Goal: Find specific page/section: Find specific page/section

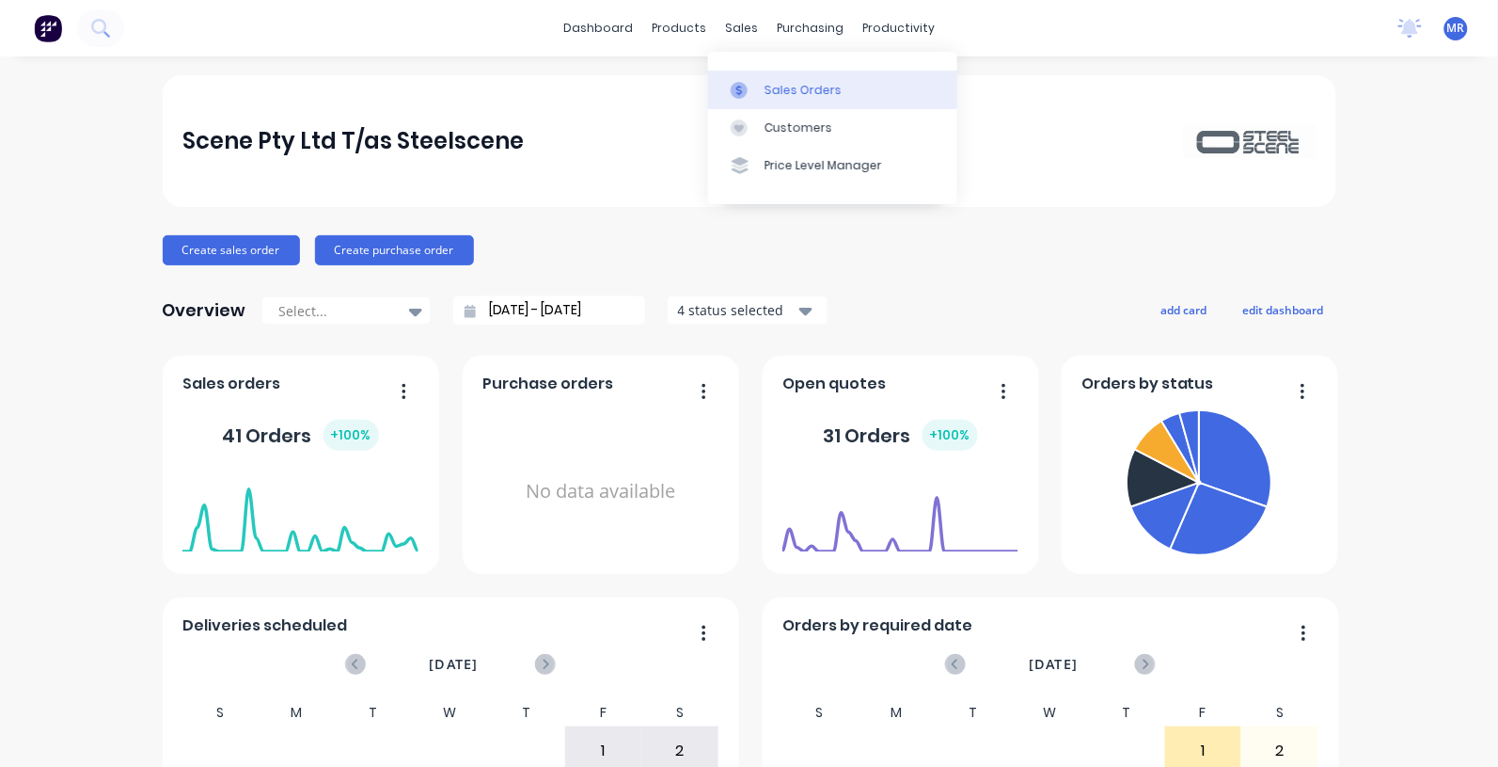
click at [810, 94] on div "Sales Orders" at bounding box center [803, 90] width 77 height 17
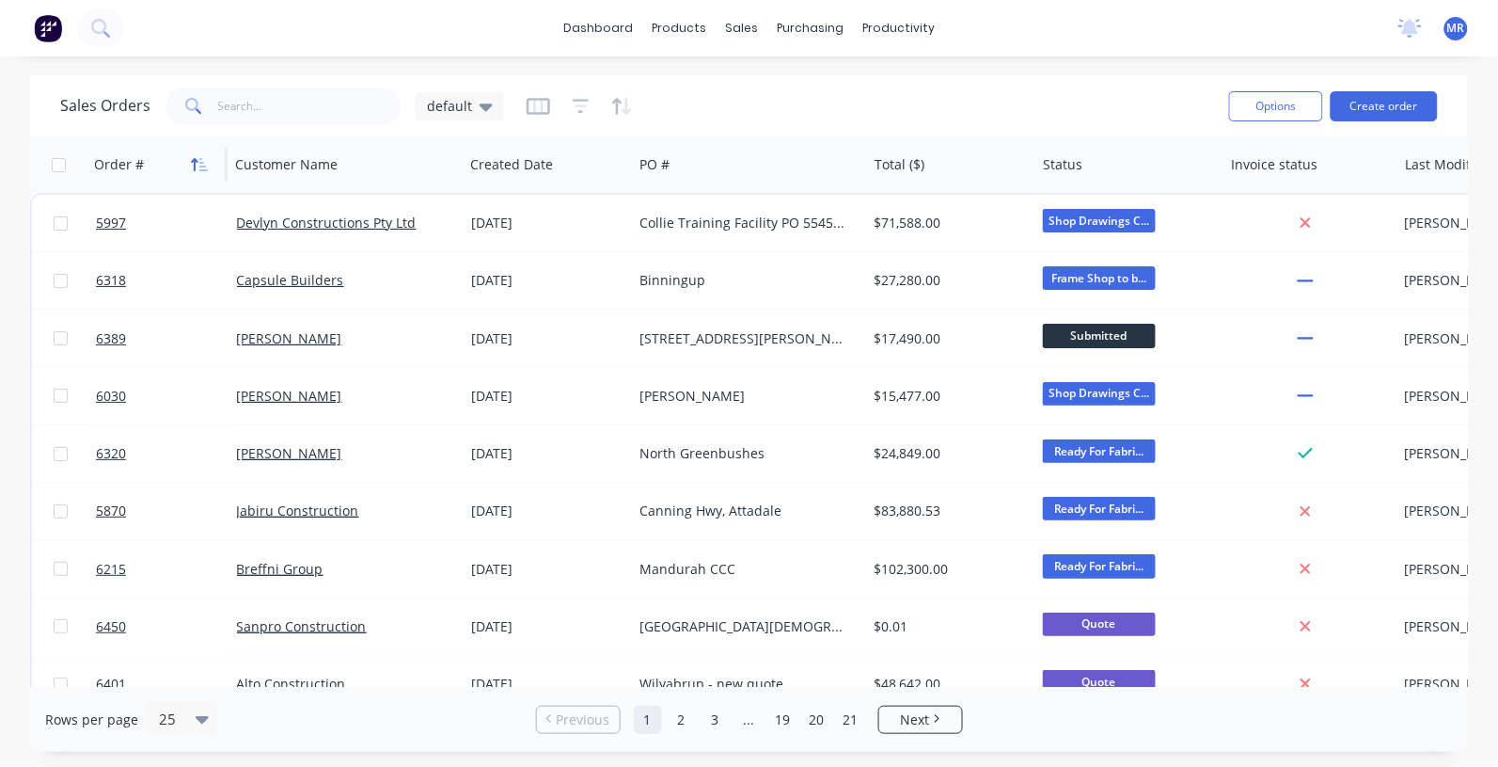
click at [200, 163] on icon "button" at bounding box center [199, 164] width 17 height 15
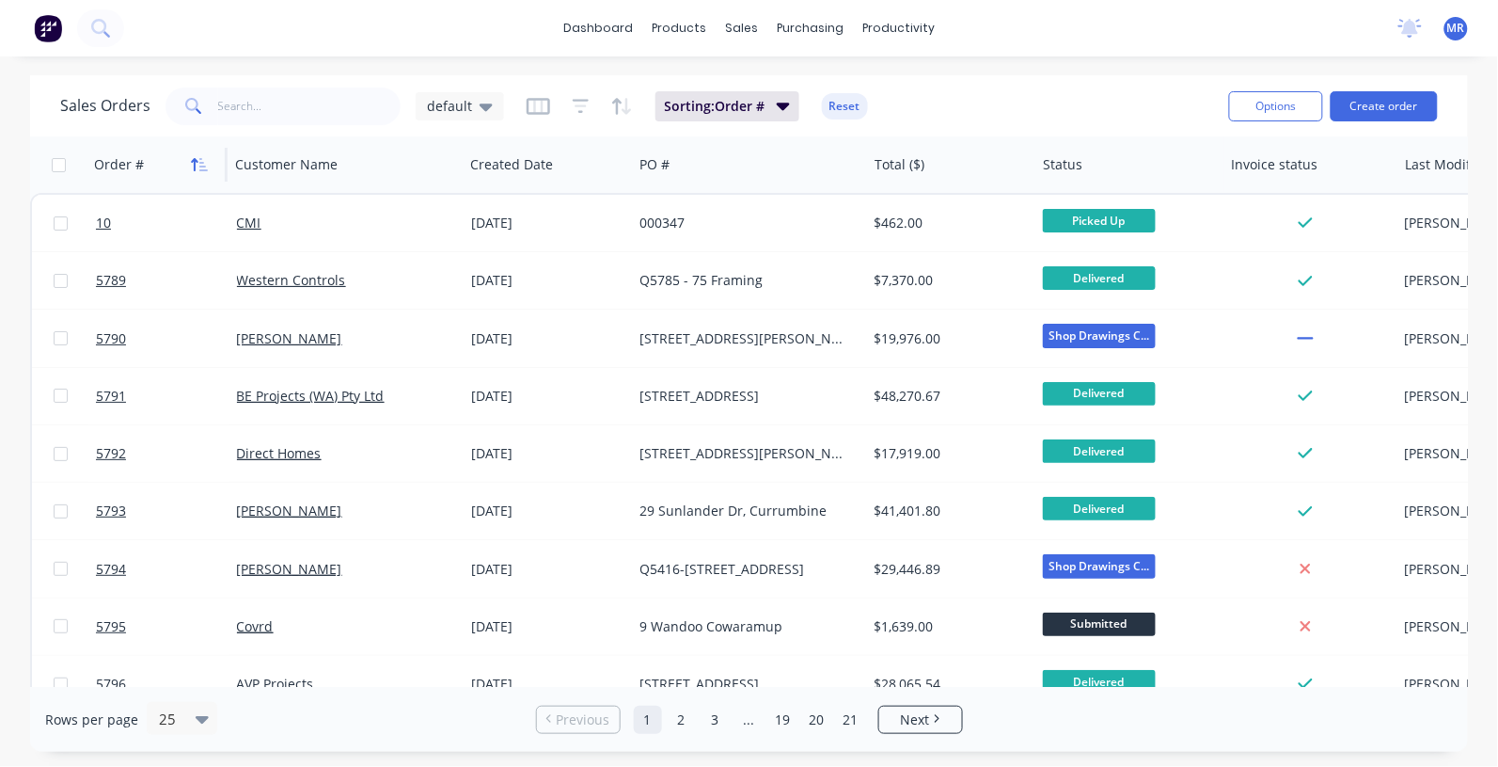
click at [198, 163] on icon "button" at bounding box center [199, 164] width 17 height 15
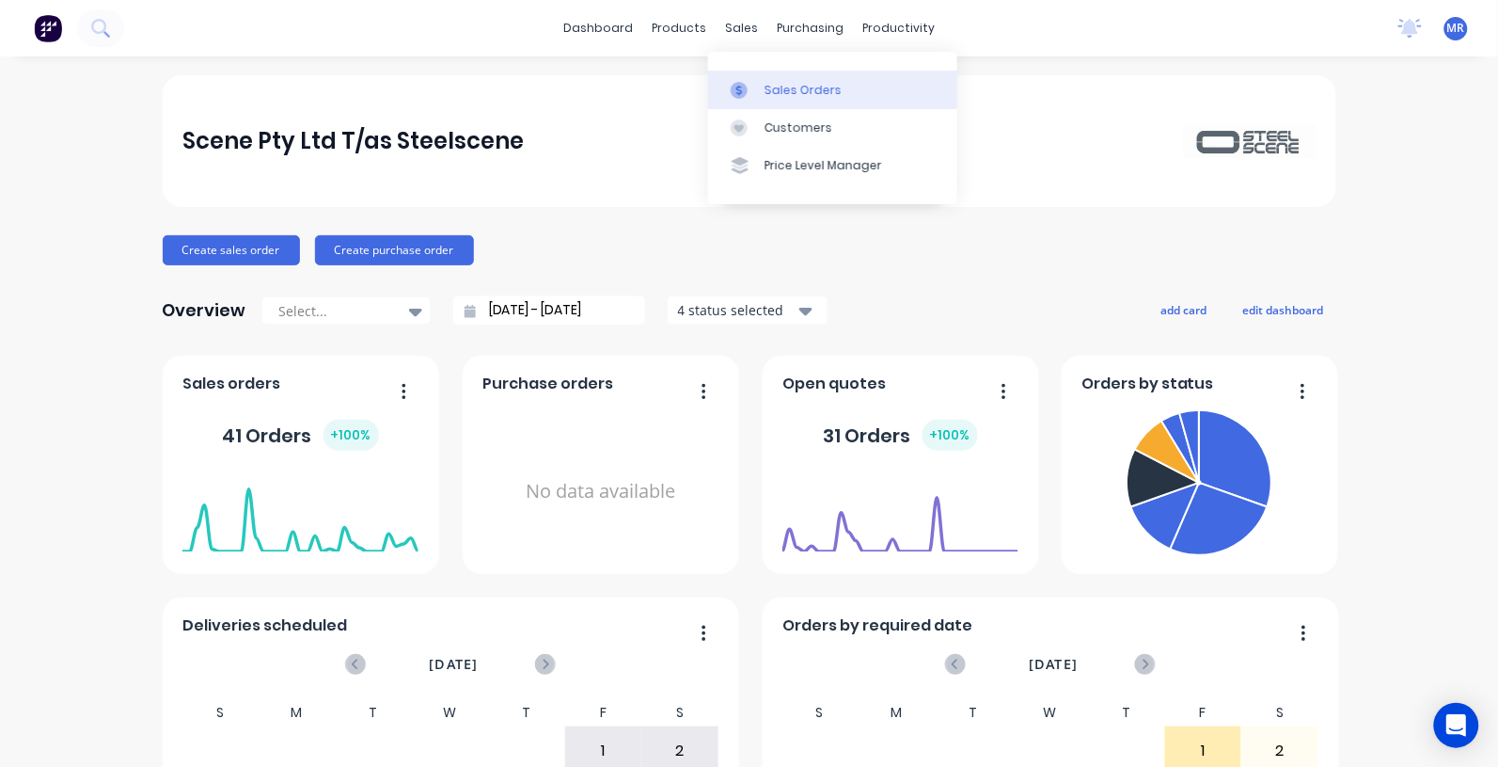
click at [799, 87] on div "Sales Orders" at bounding box center [803, 90] width 77 height 17
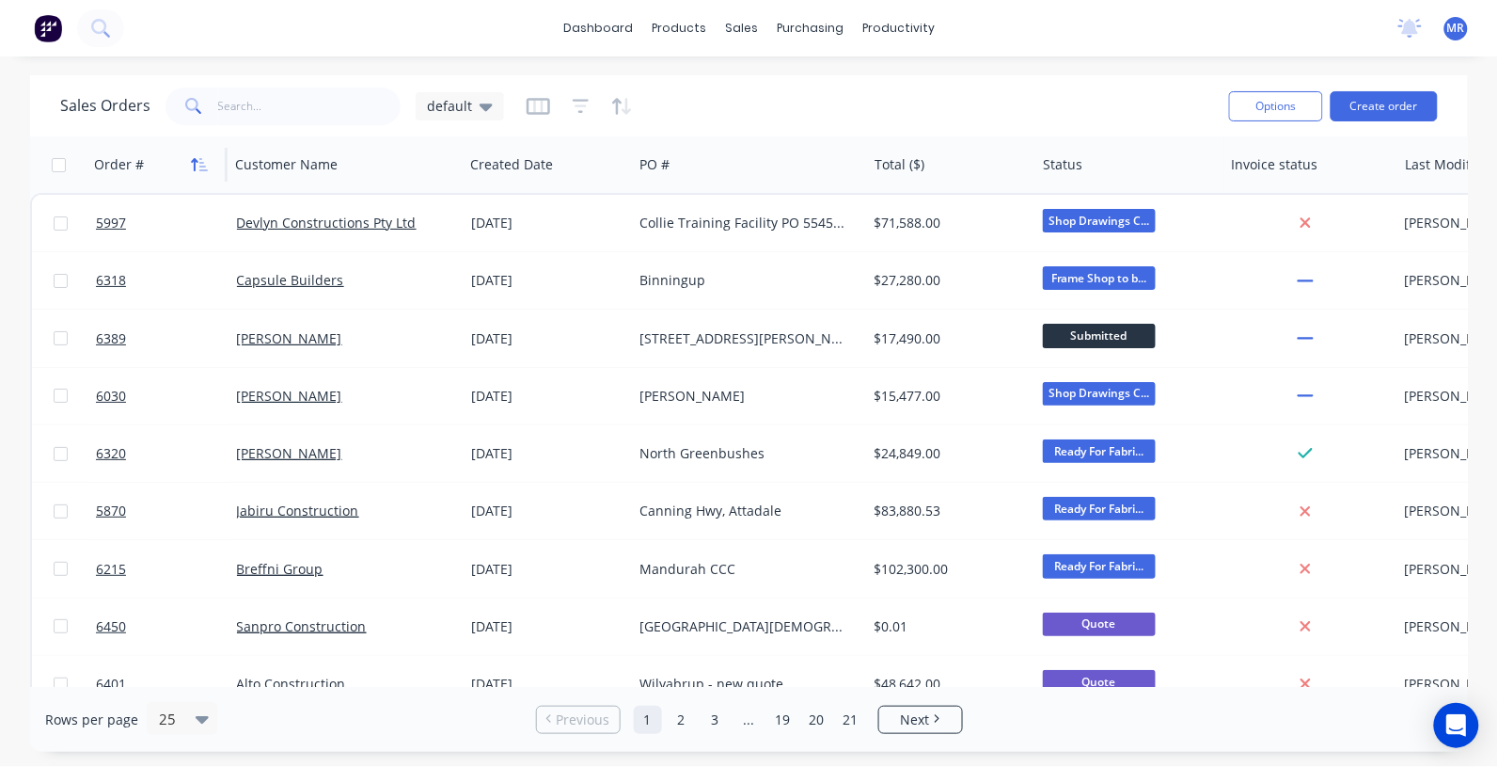
click at [196, 158] on icon "button" at bounding box center [195, 164] width 7 height 13
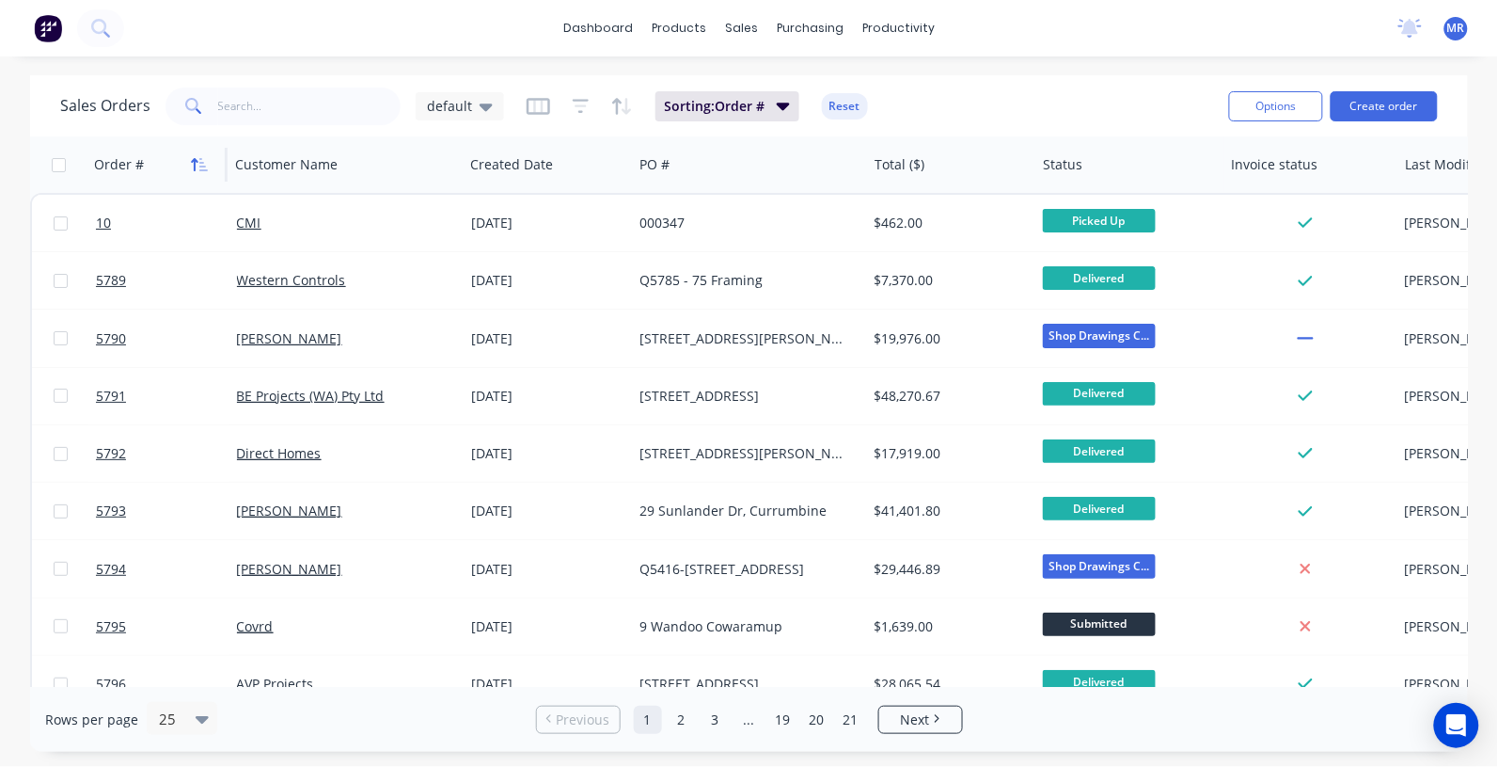
click at [198, 160] on icon "button" at bounding box center [195, 164] width 7 height 13
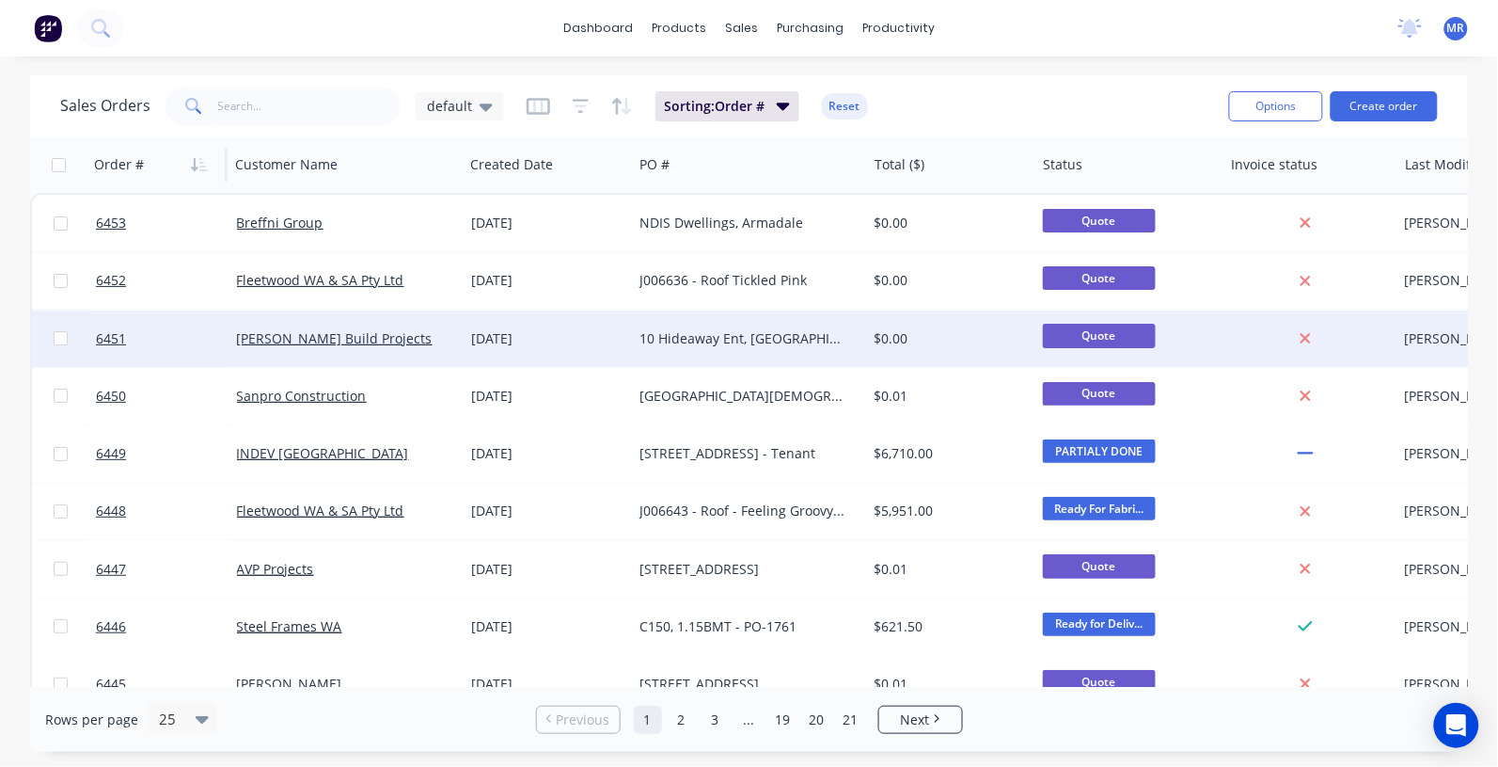
click at [308, 326] on div "Webb Build Projects" at bounding box center [346, 338] width 234 height 56
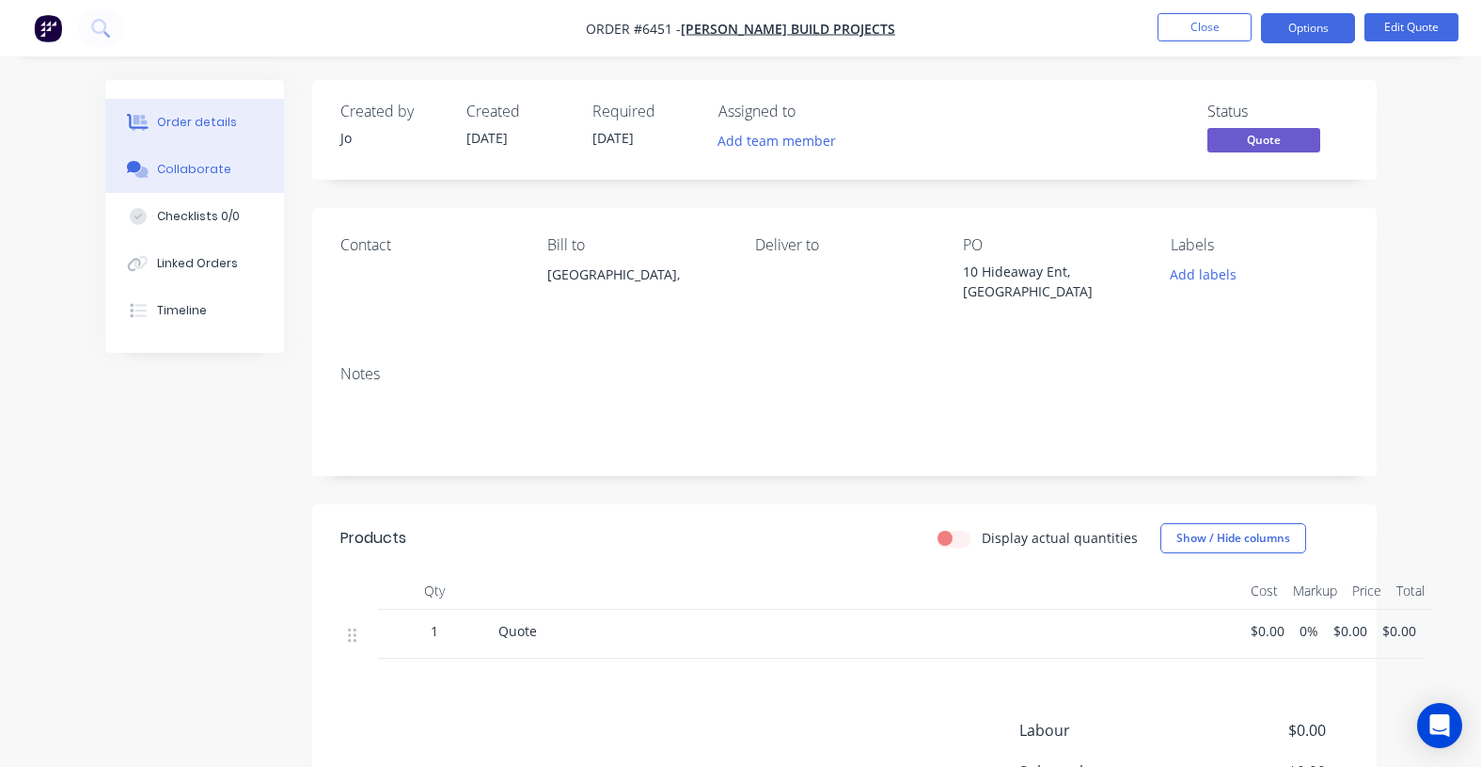
click at [195, 166] on div "Collaborate" at bounding box center [194, 169] width 74 height 17
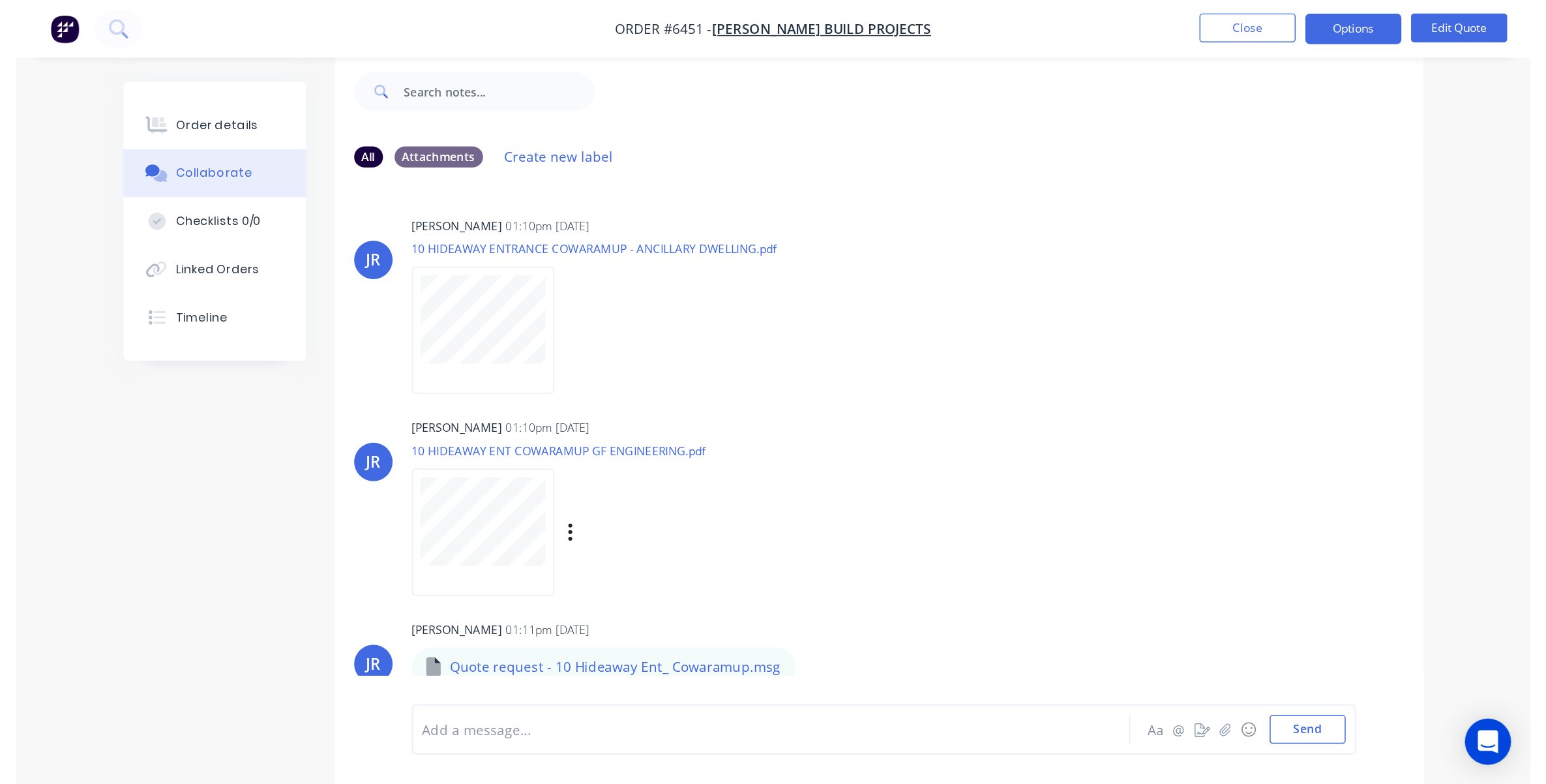
scroll to position [7, 0]
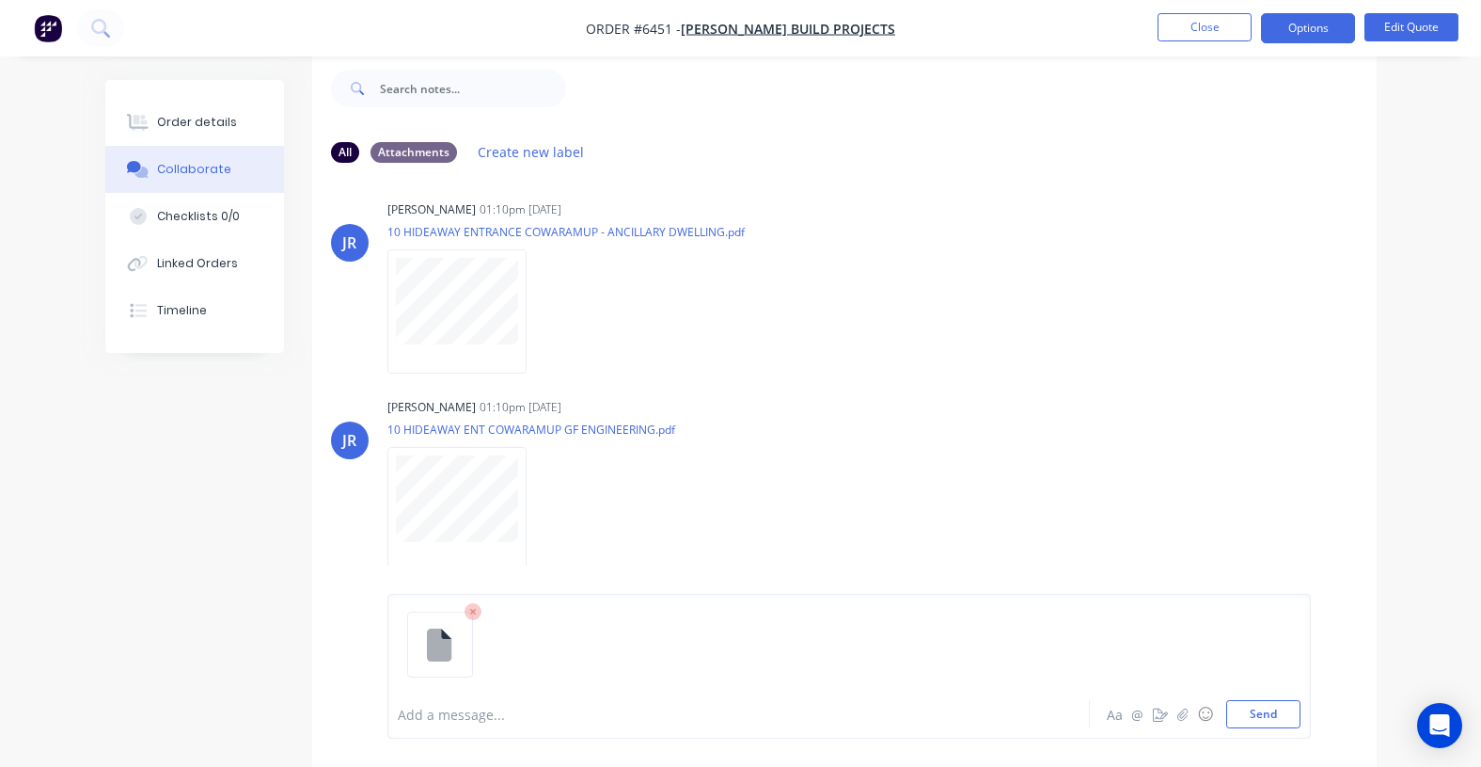
drag, startPoint x: 1238, startPoint y: 707, endPoint x: 1242, endPoint y: 637, distance: 70.6
click at [1238, 707] on button "Send" at bounding box center [1263, 714] width 74 height 28
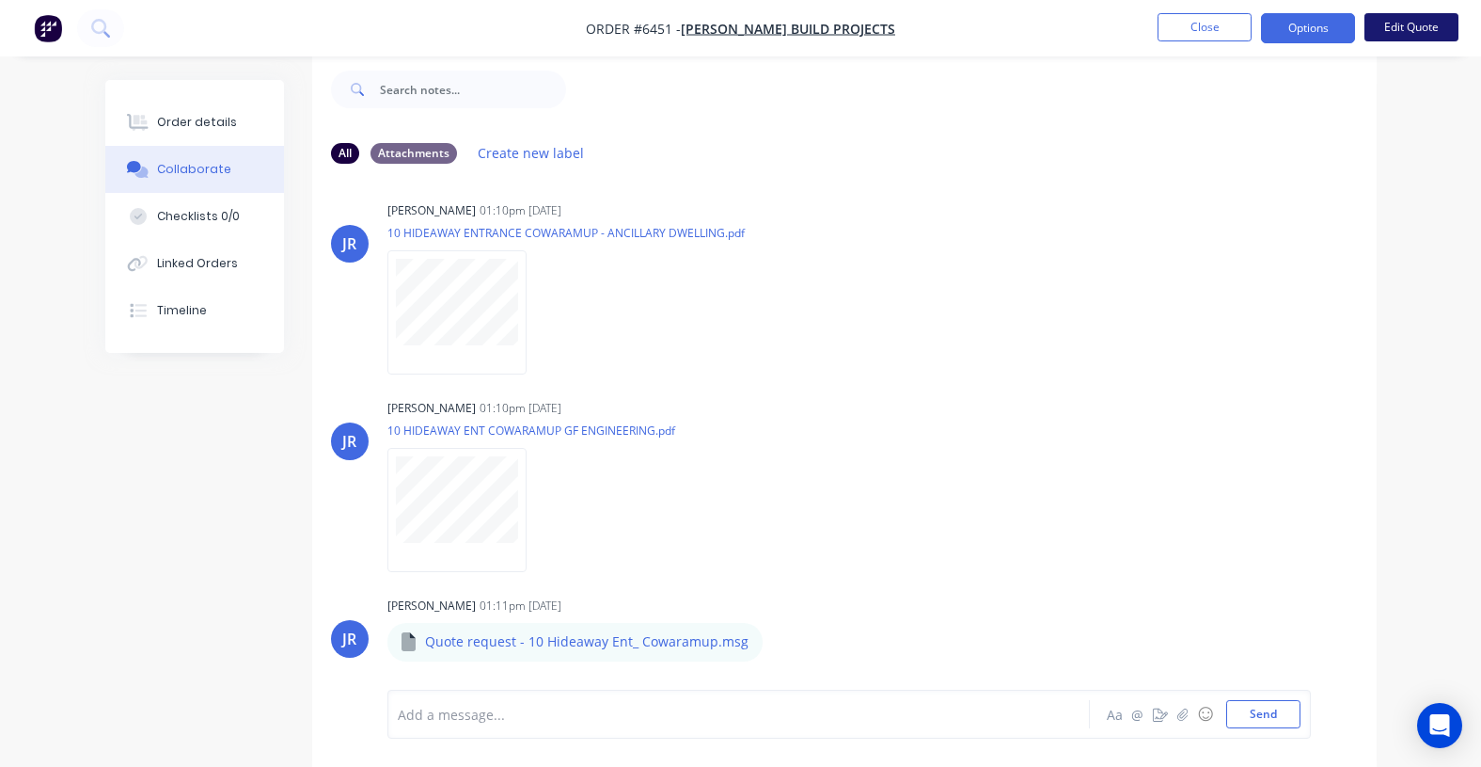
click at [1418, 26] on button "Edit Quote" at bounding box center [1412, 27] width 94 height 28
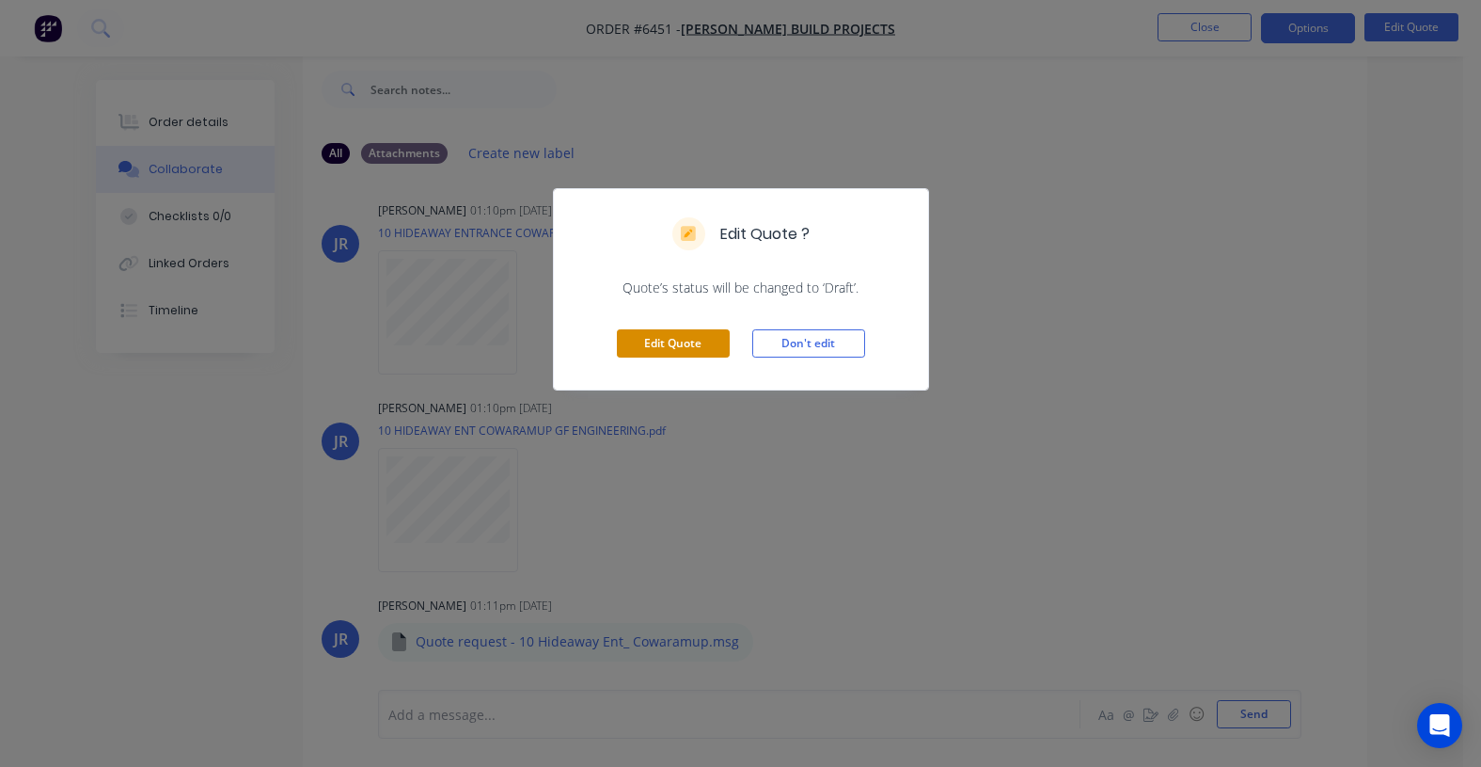
click at [699, 344] on button "Edit Quote" at bounding box center [673, 343] width 113 height 28
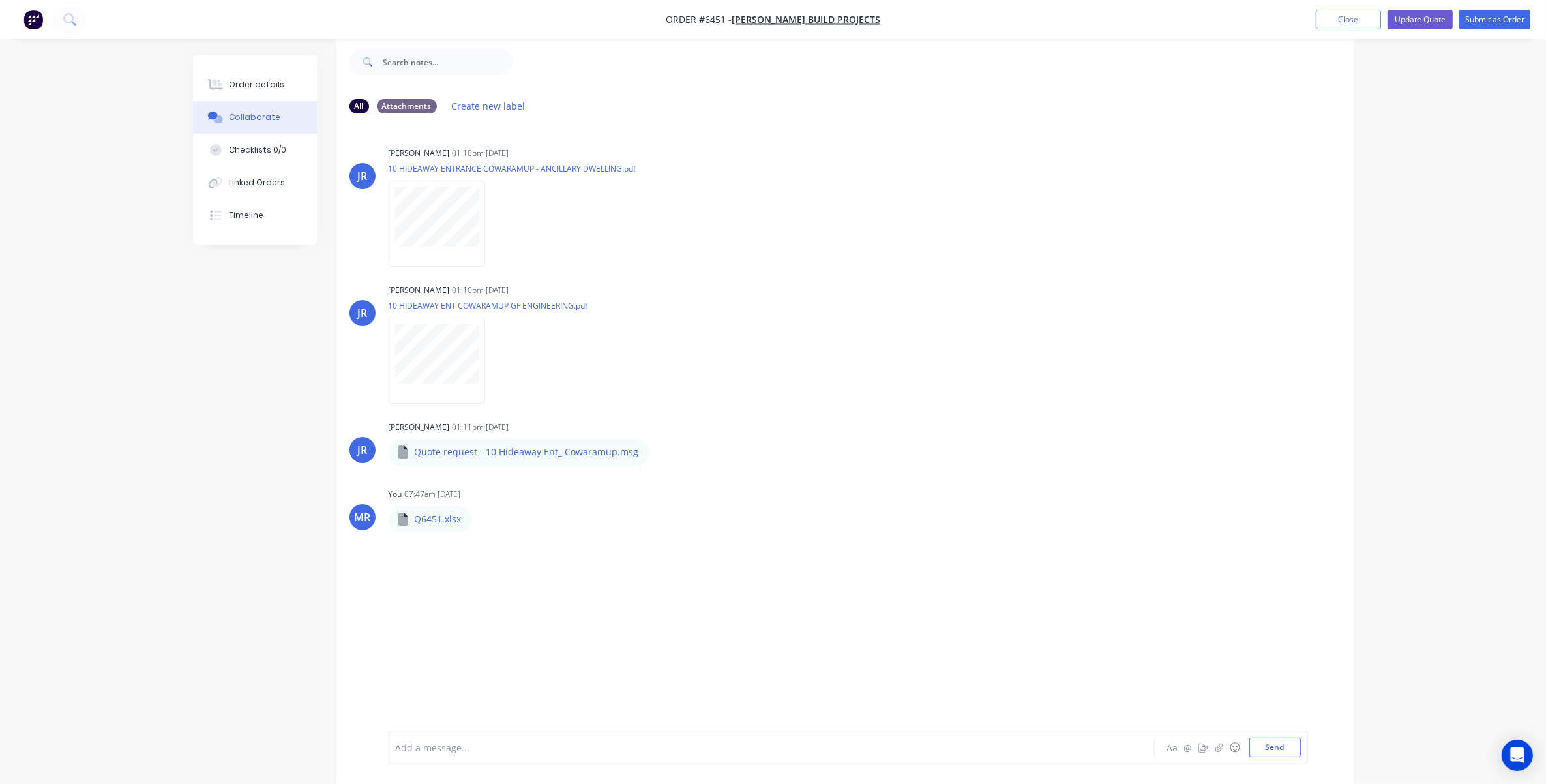
scroll to position [0, 0]
click at [1038, 17] on button "Close" at bounding box center [1348, 19] width 65 height 19
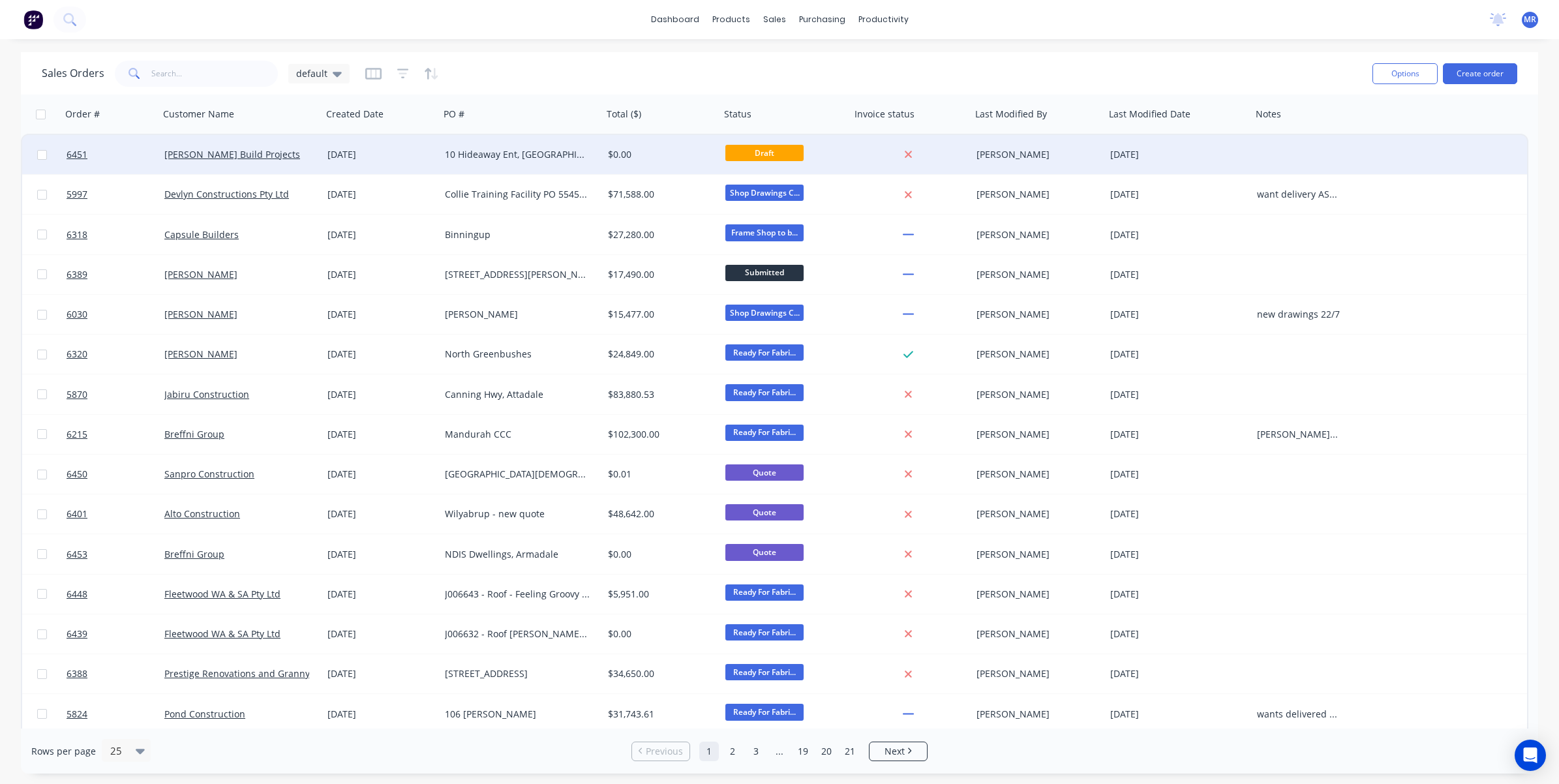
click at [298, 154] on div "Webb Build Projects" at bounding box center [236, 155] width 145 height 13
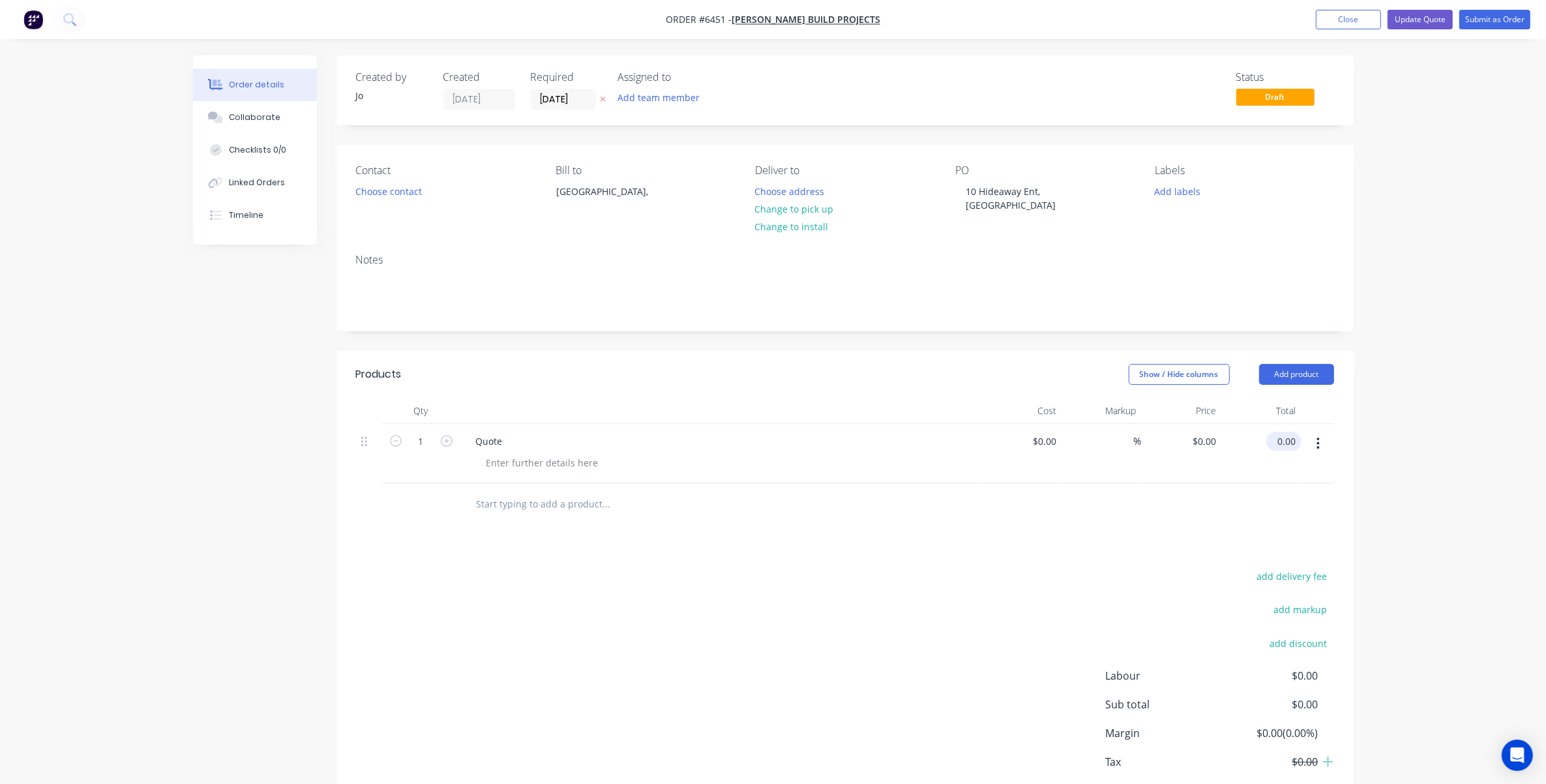
click at [1038, 437] on input "0.00" at bounding box center [1286, 441] width 30 height 19
type input "0.01"
type input "$0.01"
click at [1038, 494] on div at bounding box center [845, 504] width 978 height 42
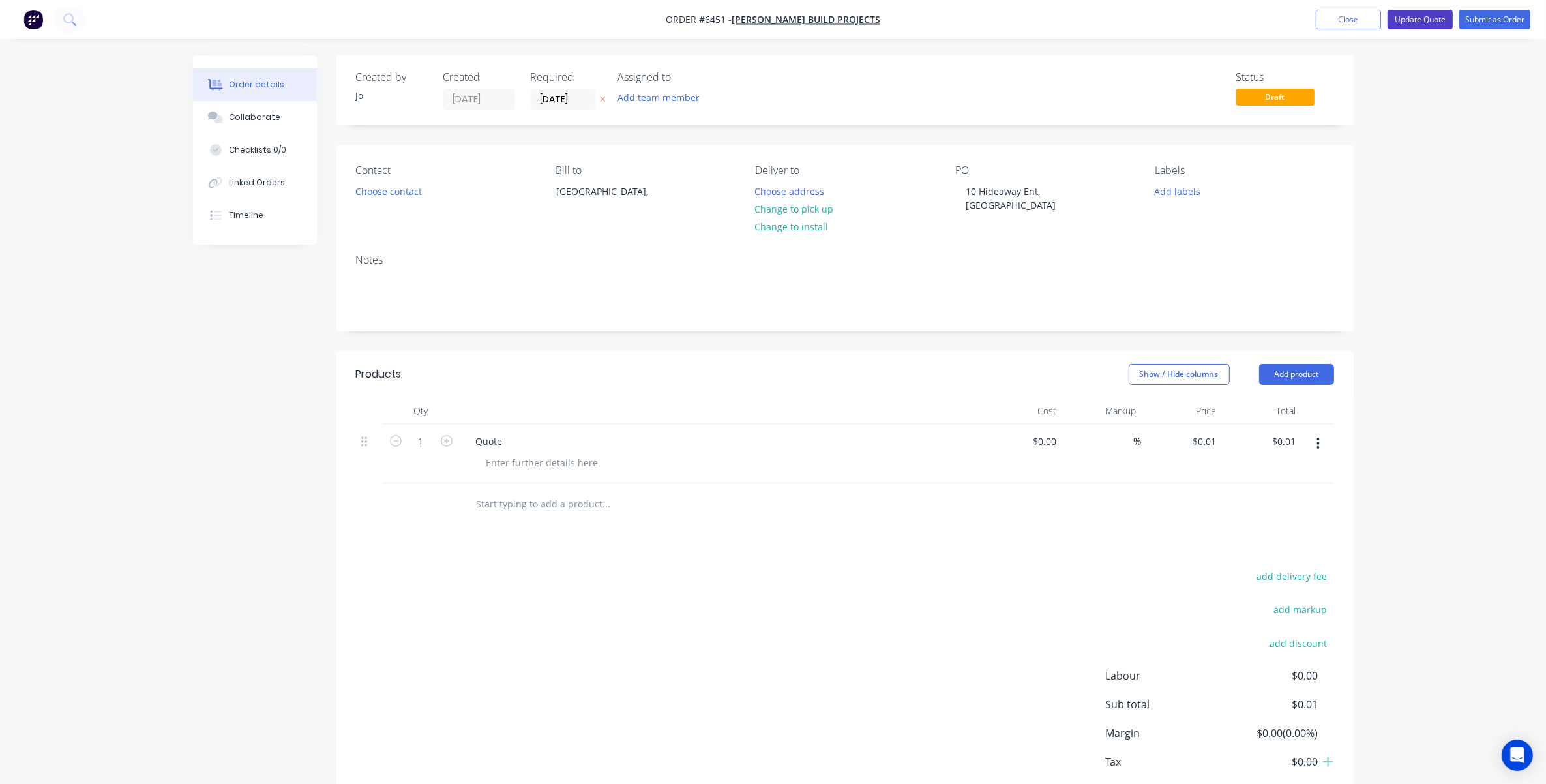
click at [1038, 17] on button "Update Quote" at bounding box center [1420, 19] width 65 height 19
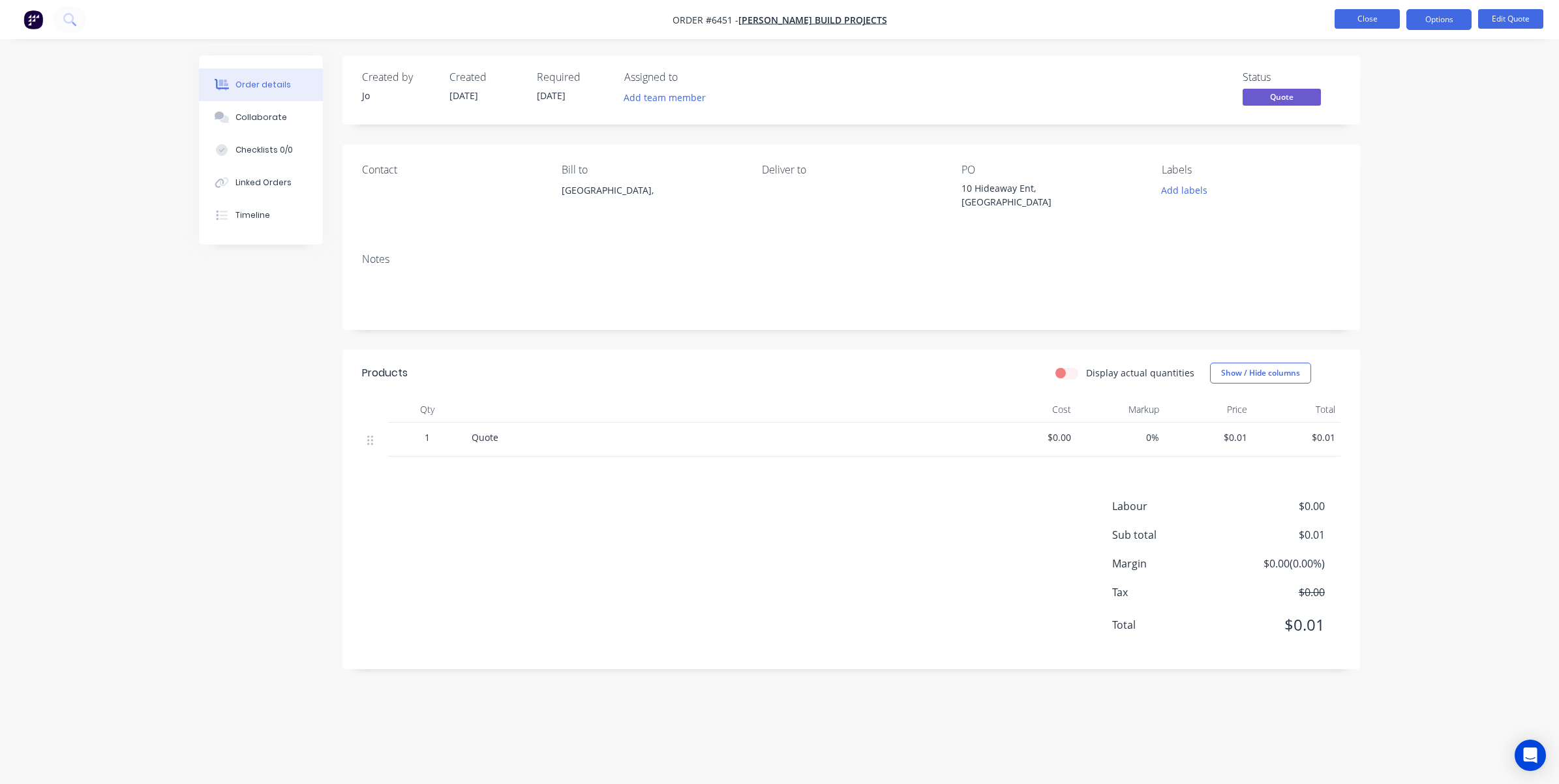
click at [1038, 25] on button "Close" at bounding box center [1367, 19] width 65 height 19
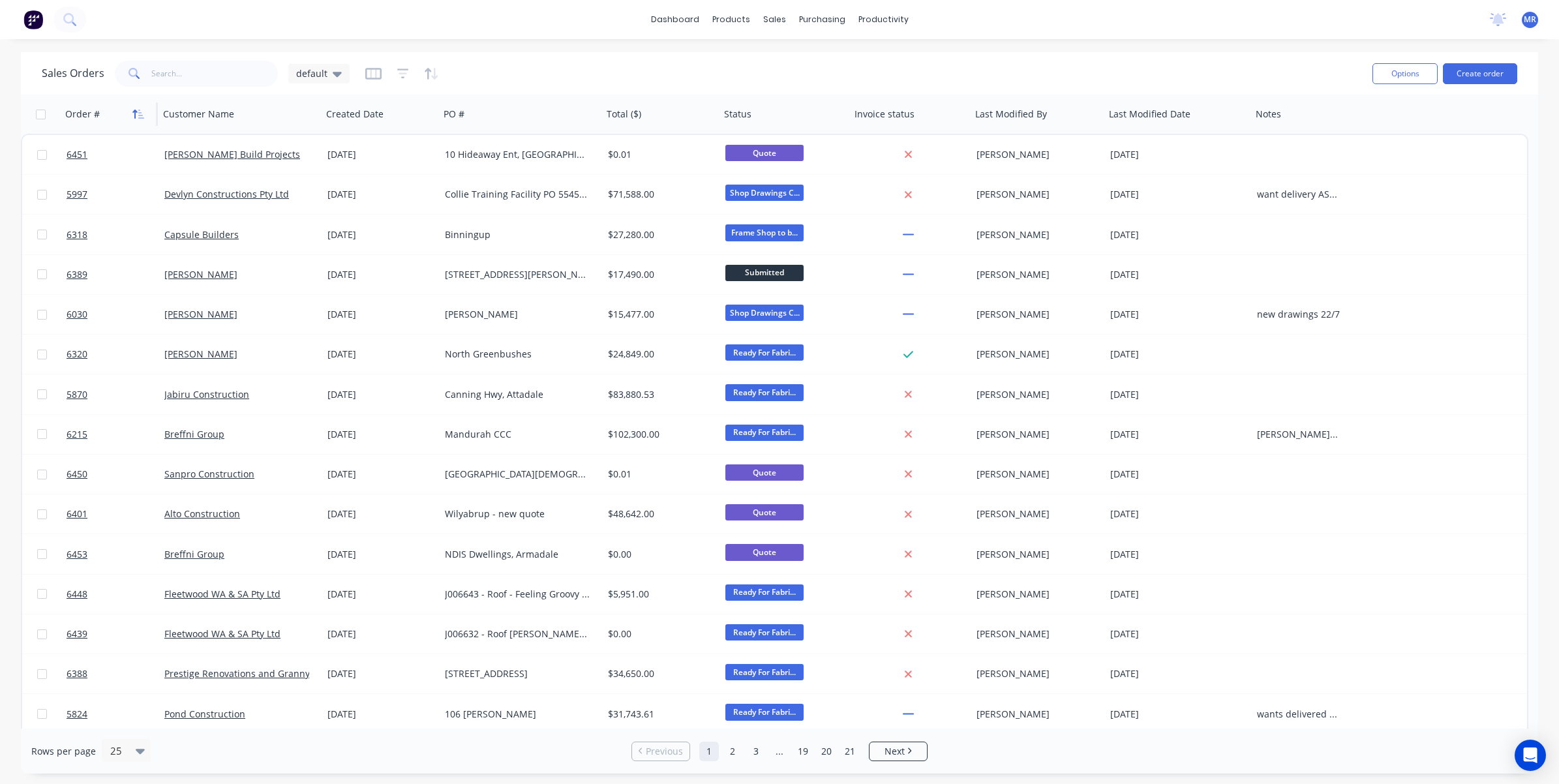
click at [142, 115] on icon "button" at bounding box center [138, 114] width 12 height 10
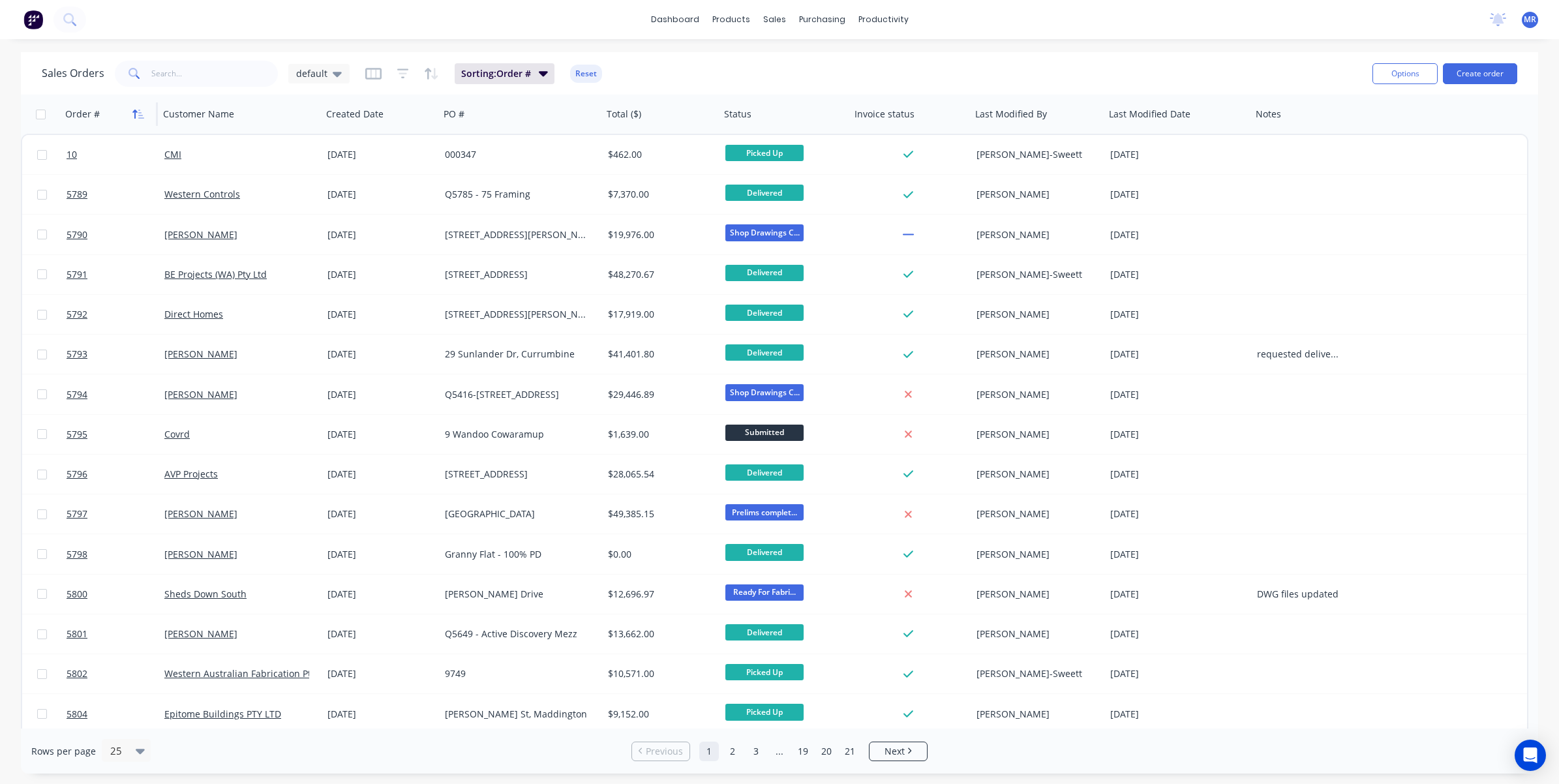
click at [144, 114] on icon "button" at bounding box center [138, 114] width 12 height 10
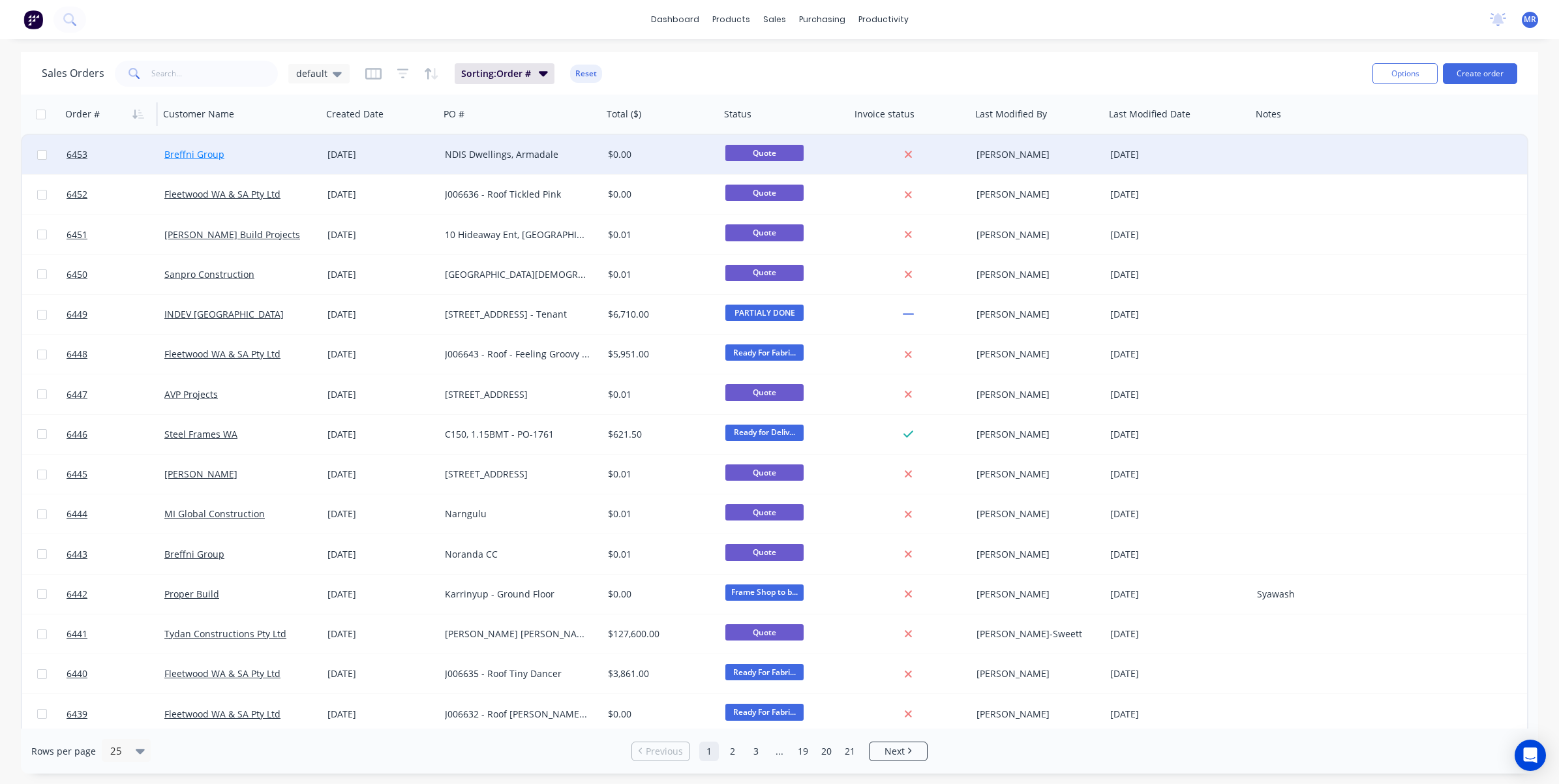
click at [194, 153] on link "Breffni Group" at bounding box center [194, 155] width 60 height 12
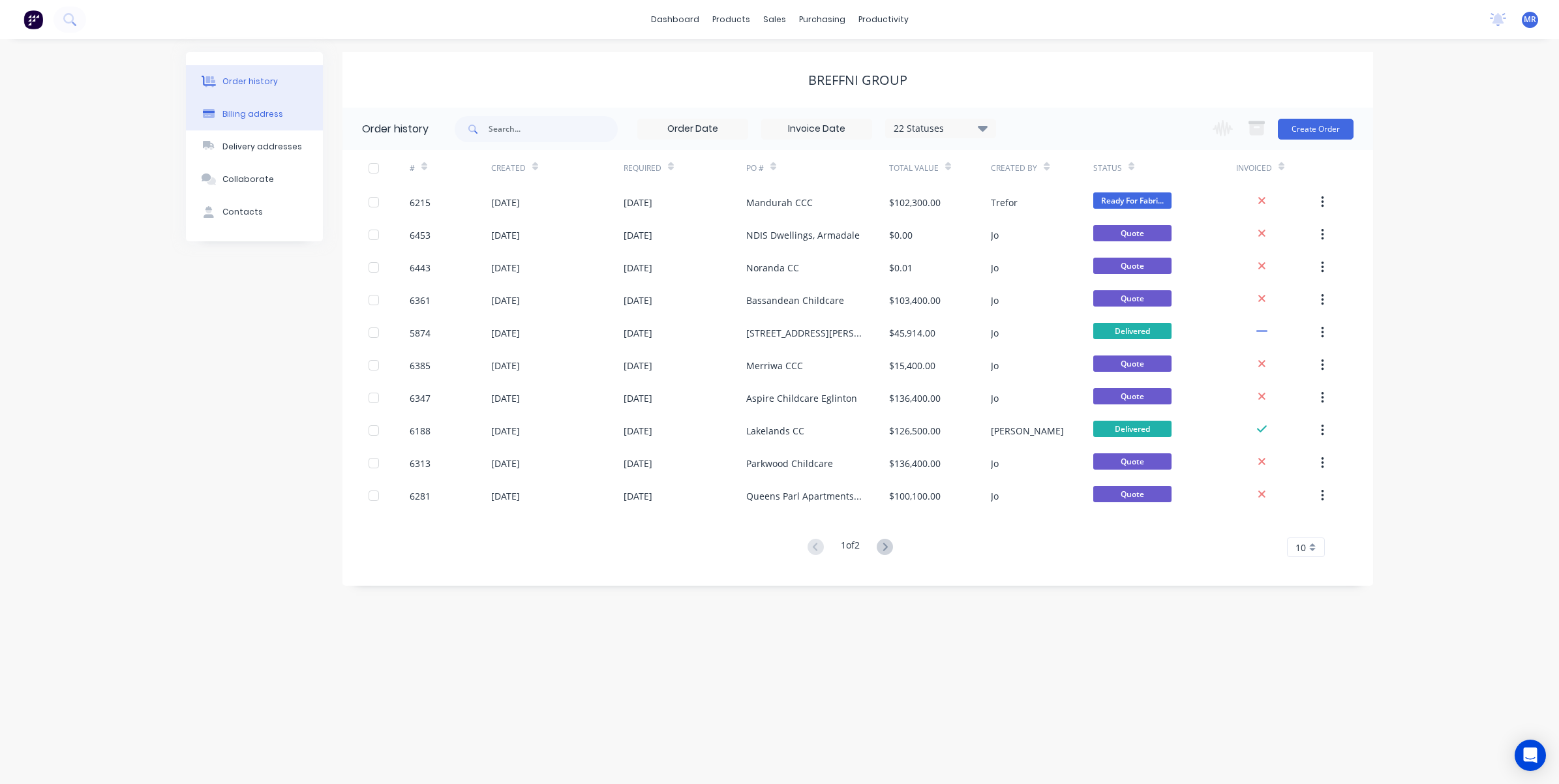
click at [255, 111] on div "Billing address" at bounding box center [252, 114] width 60 height 12
select select "AU"
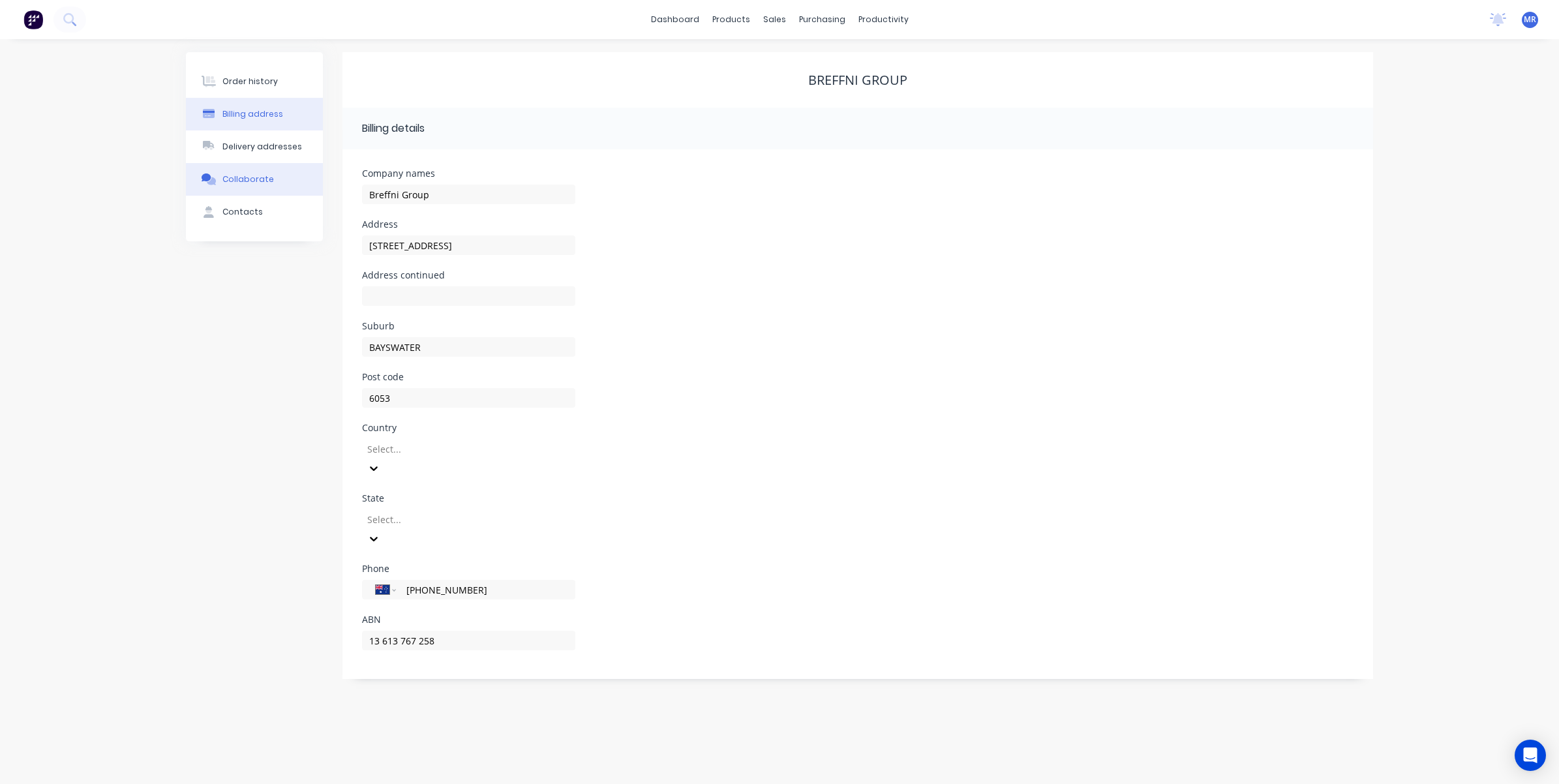
click at [233, 184] on div "Collaborate" at bounding box center [248, 179] width 51 height 12
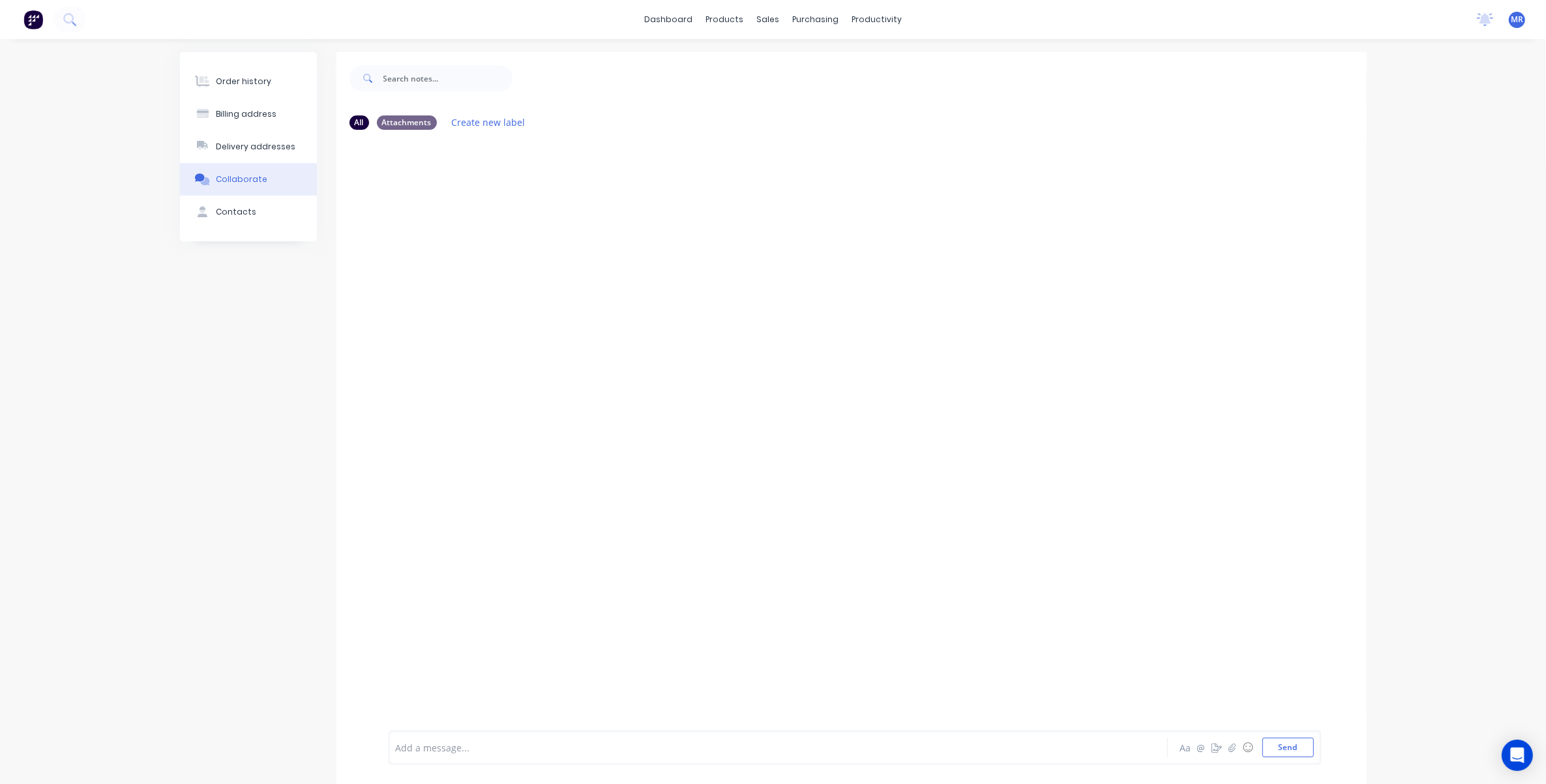
click at [222, 171] on button "Collaborate" at bounding box center [249, 179] width 137 height 33
click at [238, 177] on div "Collaborate" at bounding box center [241, 179] width 51 height 12
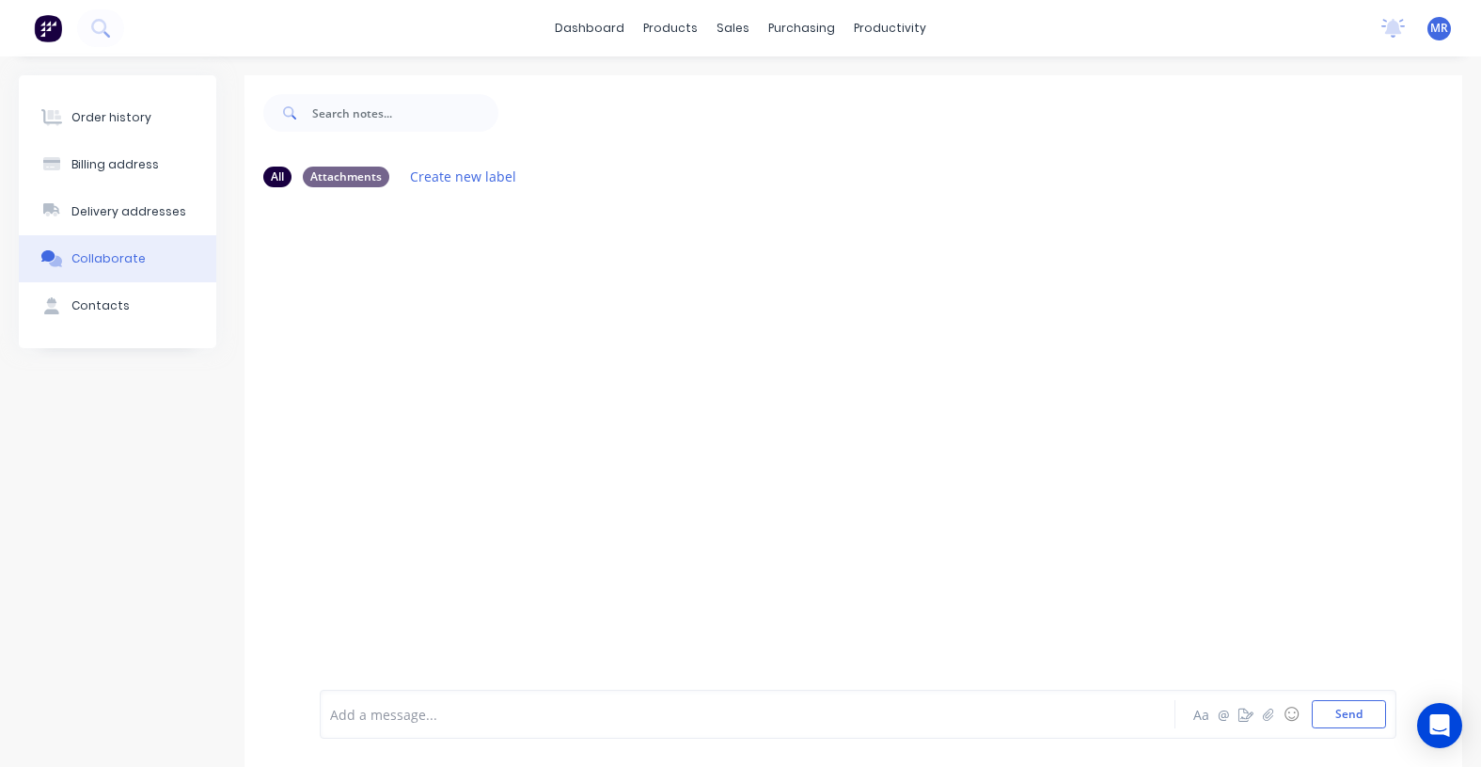
click at [118, 242] on button "Collaborate" at bounding box center [118, 258] width 198 height 47
click at [94, 120] on div "Order history" at bounding box center [111, 117] width 80 height 17
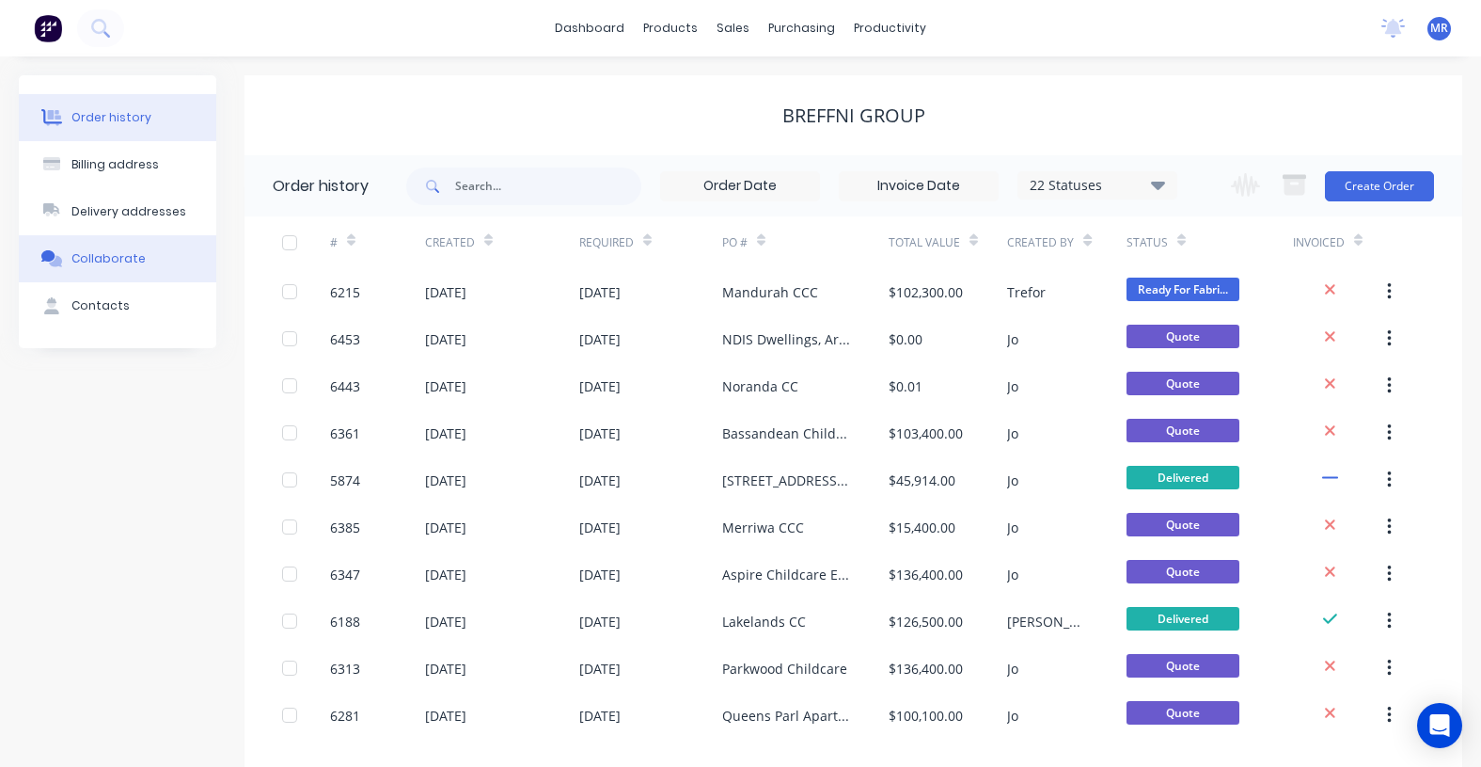
click at [80, 260] on div "Collaborate" at bounding box center [108, 258] width 74 height 17
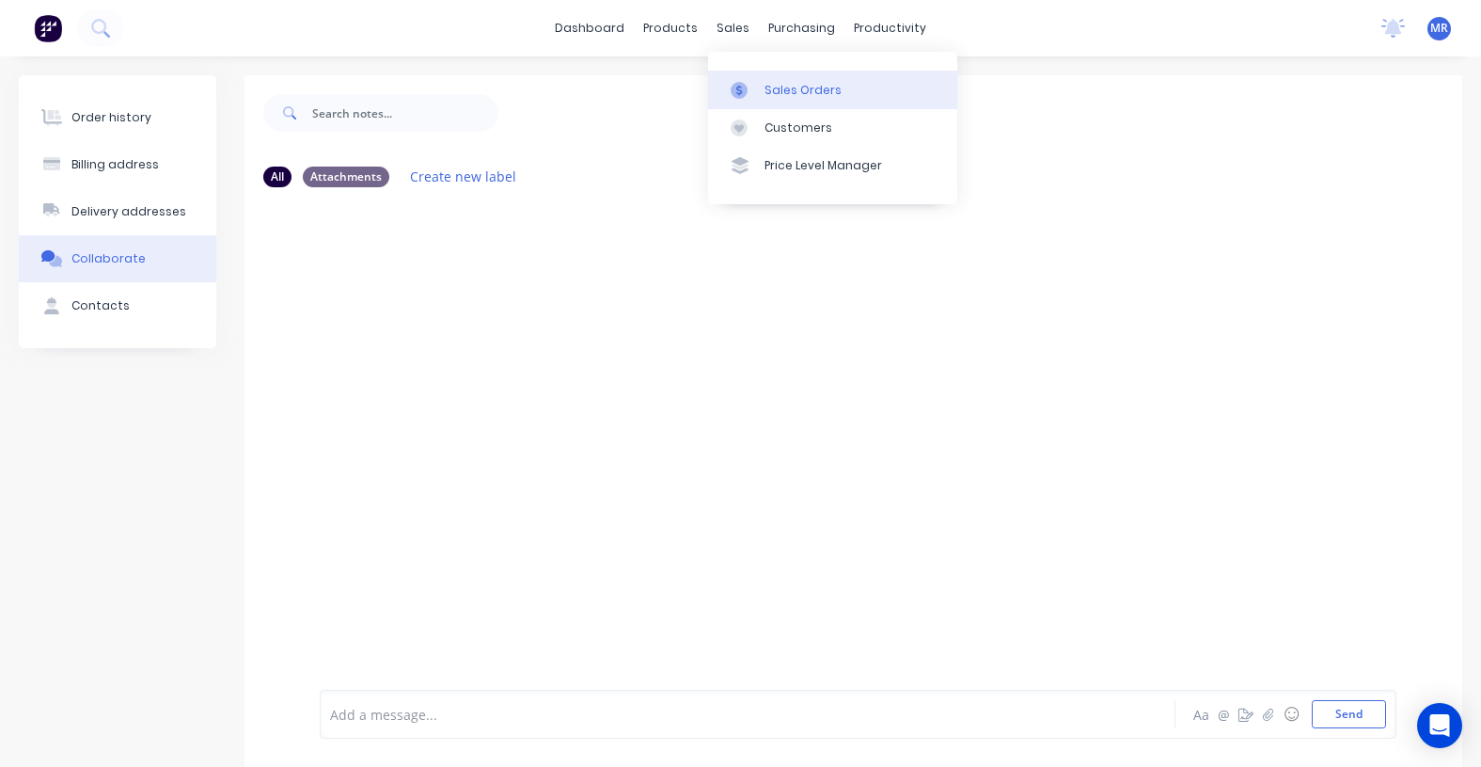
click at [782, 87] on div "Sales Orders" at bounding box center [803, 90] width 77 height 17
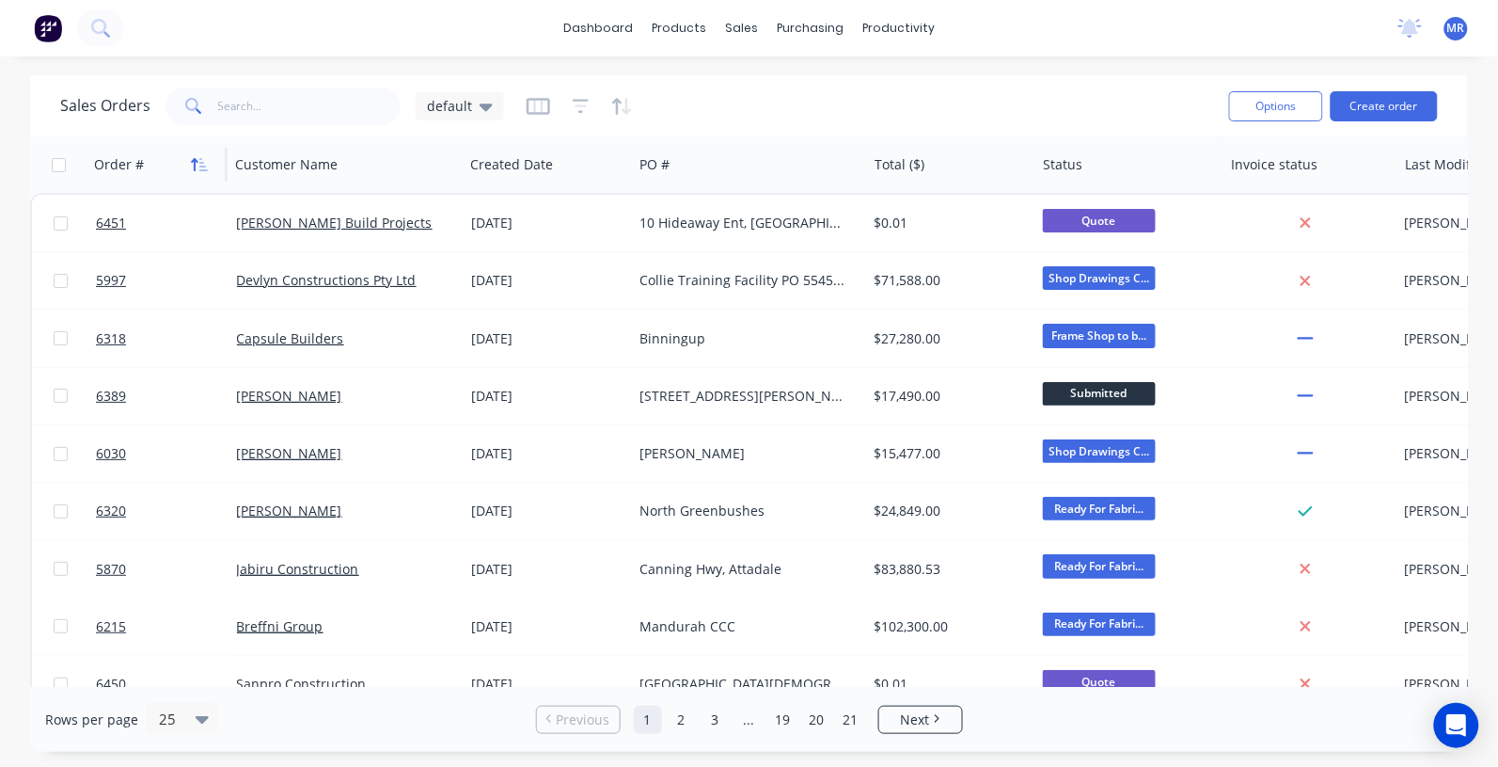
click at [204, 166] on icon "button" at bounding box center [203, 164] width 8 height 13
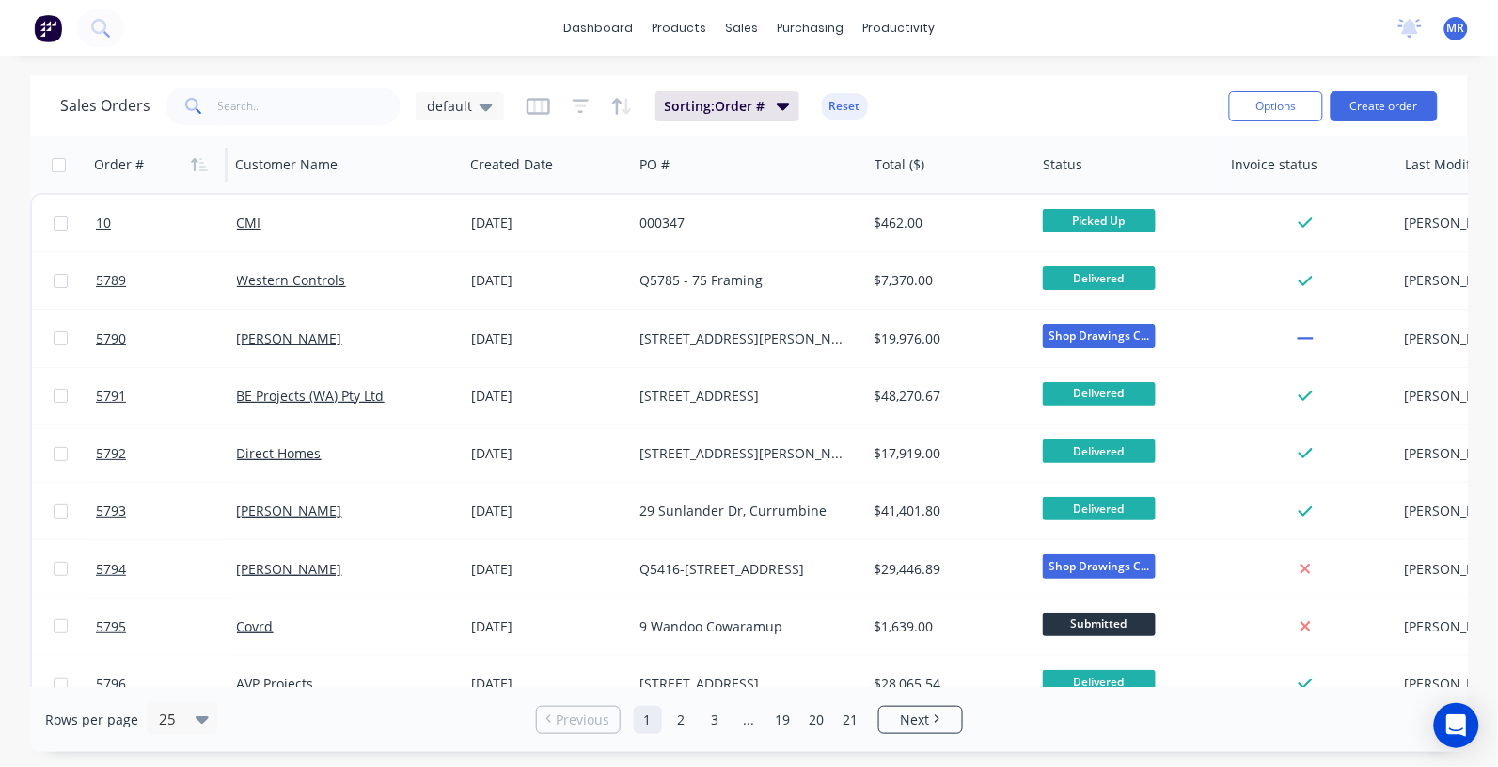
click at [204, 166] on icon "button" at bounding box center [203, 164] width 8 height 13
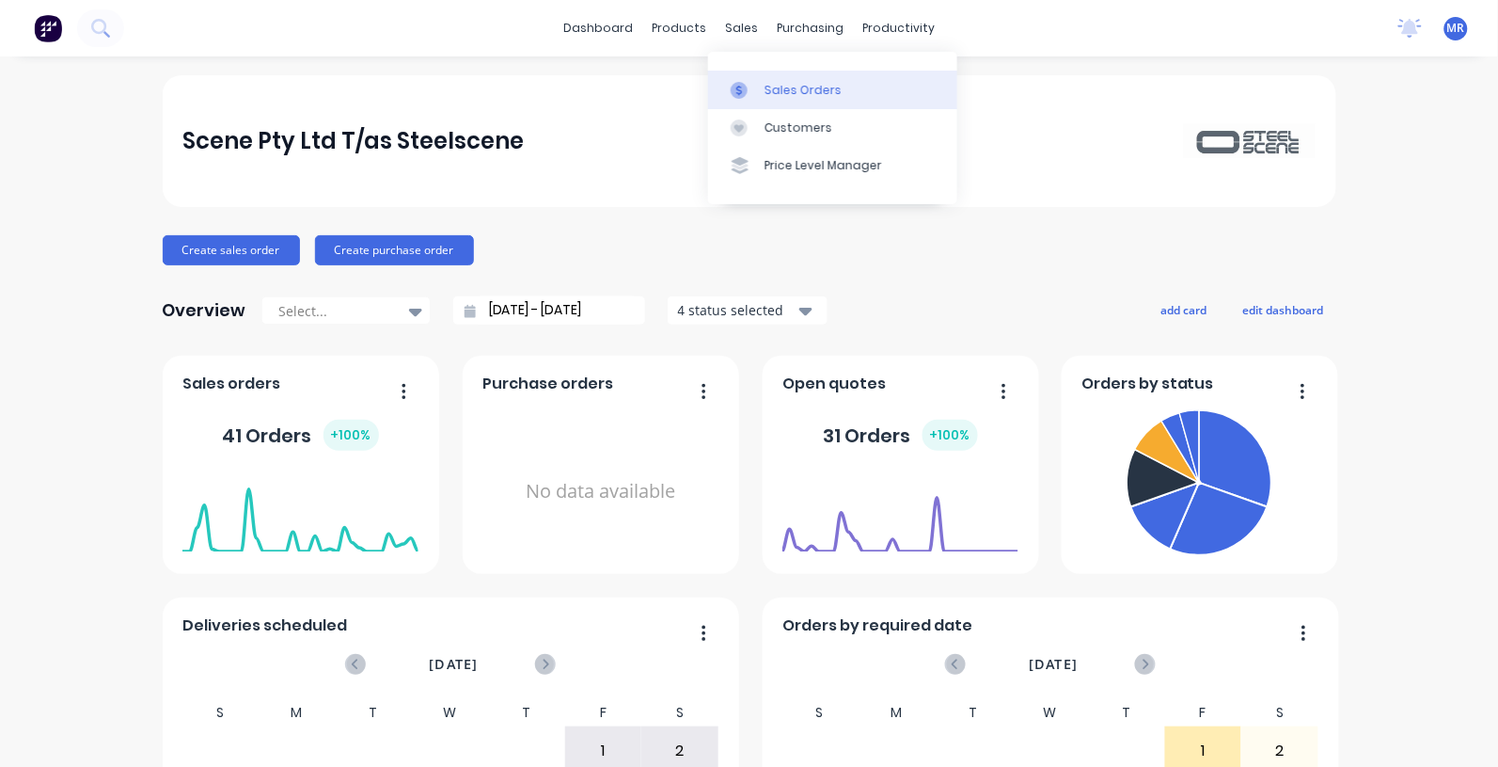
click at [786, 89] on div "Sales Orders" at bounding box center [803, 90] width 77 height 17
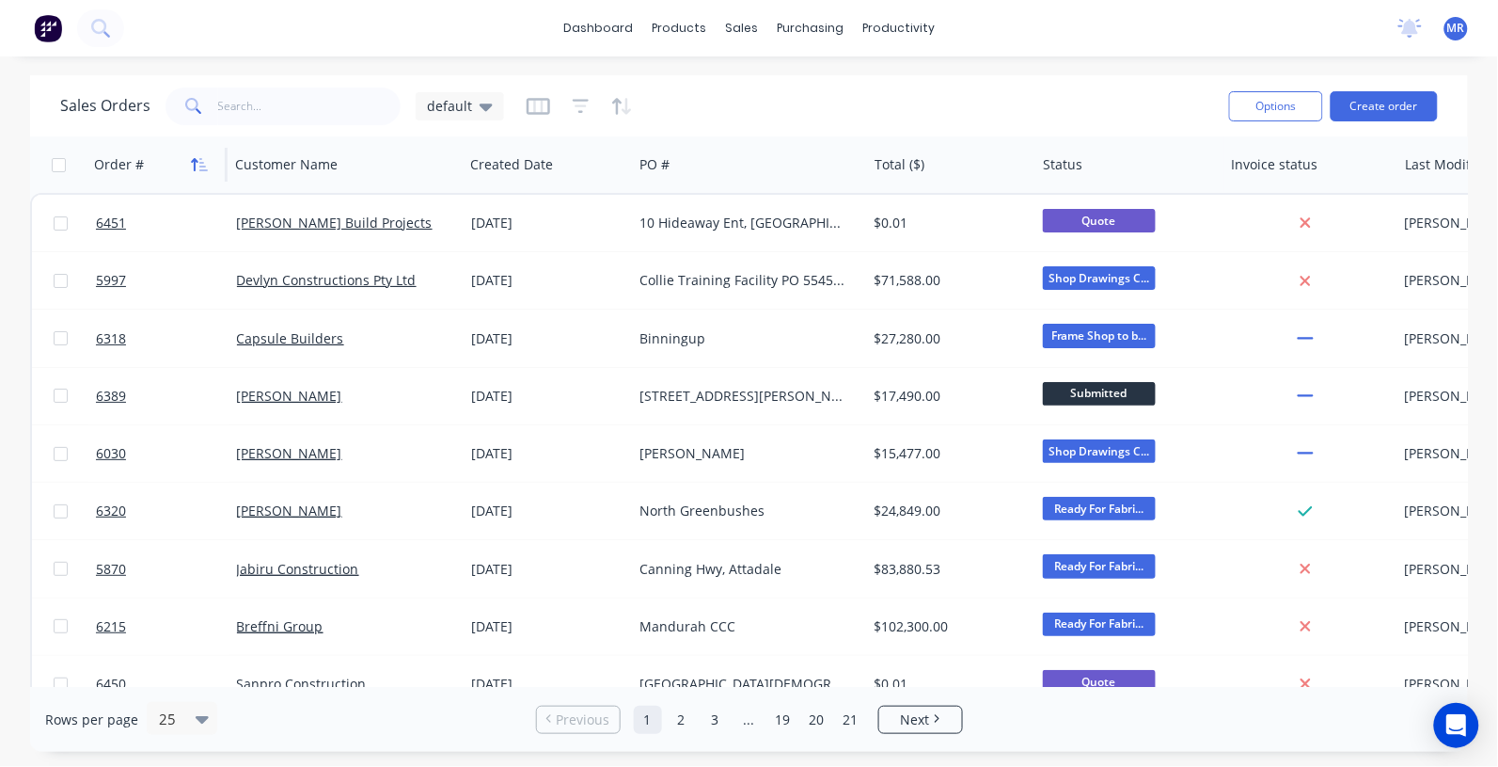
click at [196, 165] on icon "button" at bounding box center [199, 164] width 17 height 15
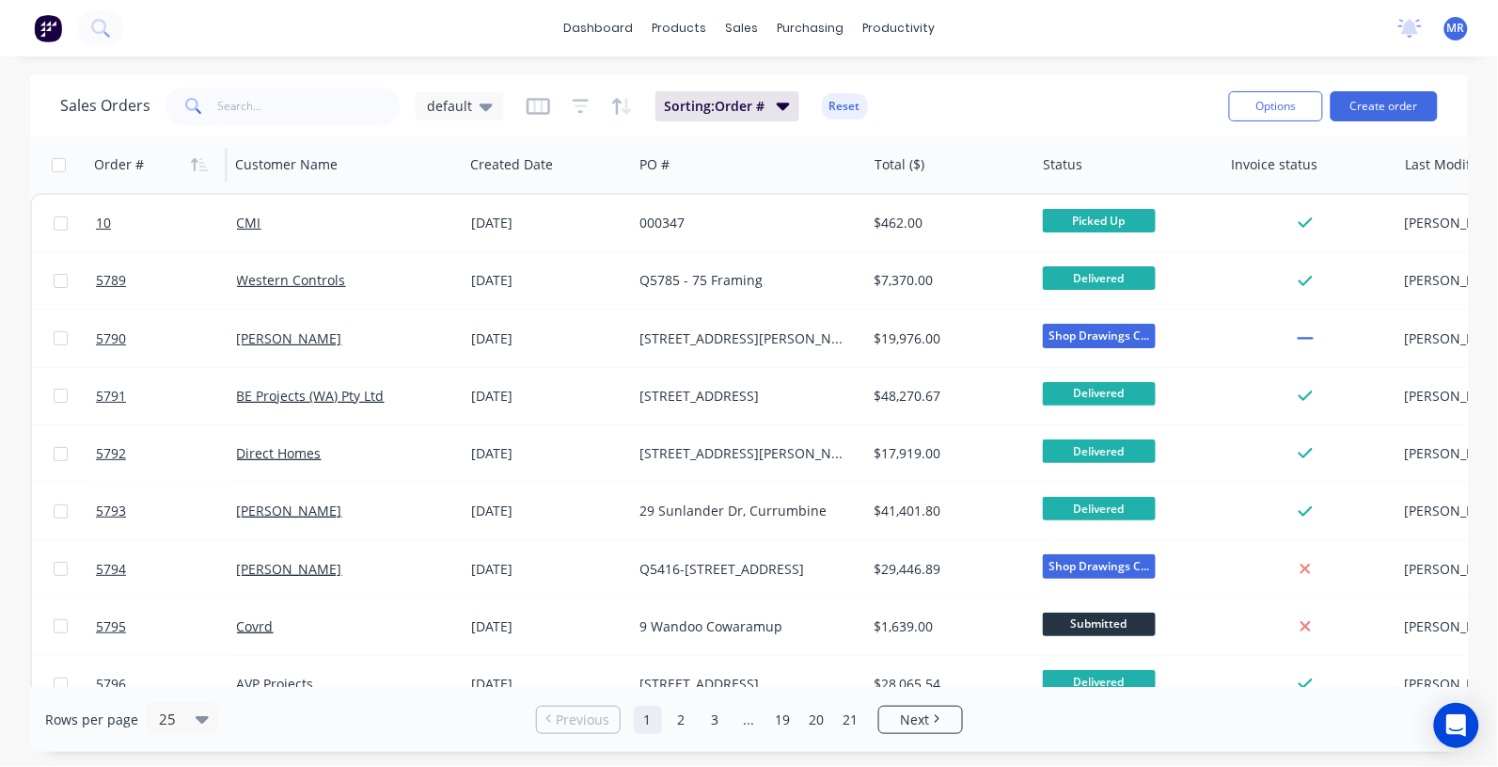
click at [196, 165] on icon "button" at bounding box center [199, 164] width 17 height 15
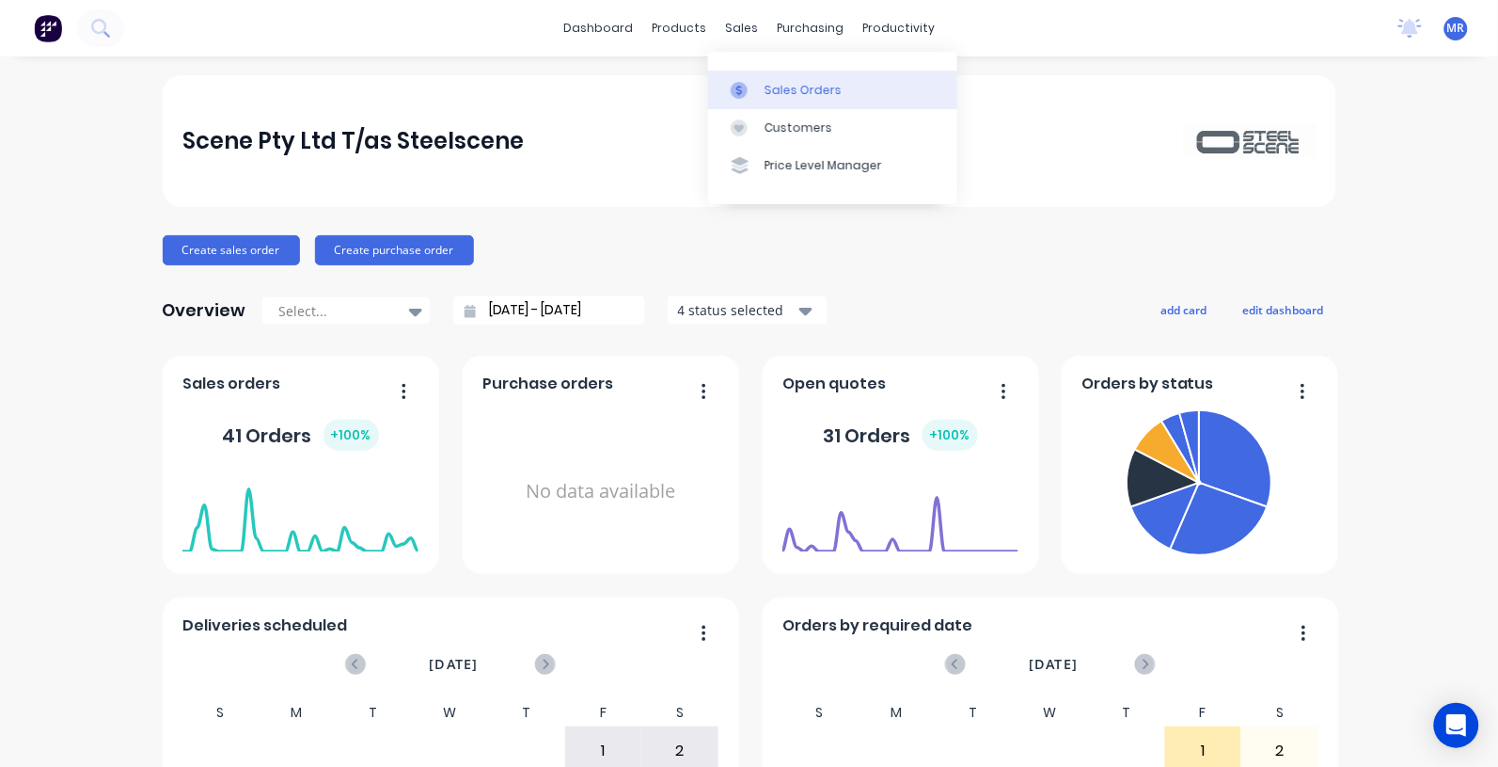
click at [823, 91] on div "Sales Orders" at bounding box center [803, 90] width 77 height 17
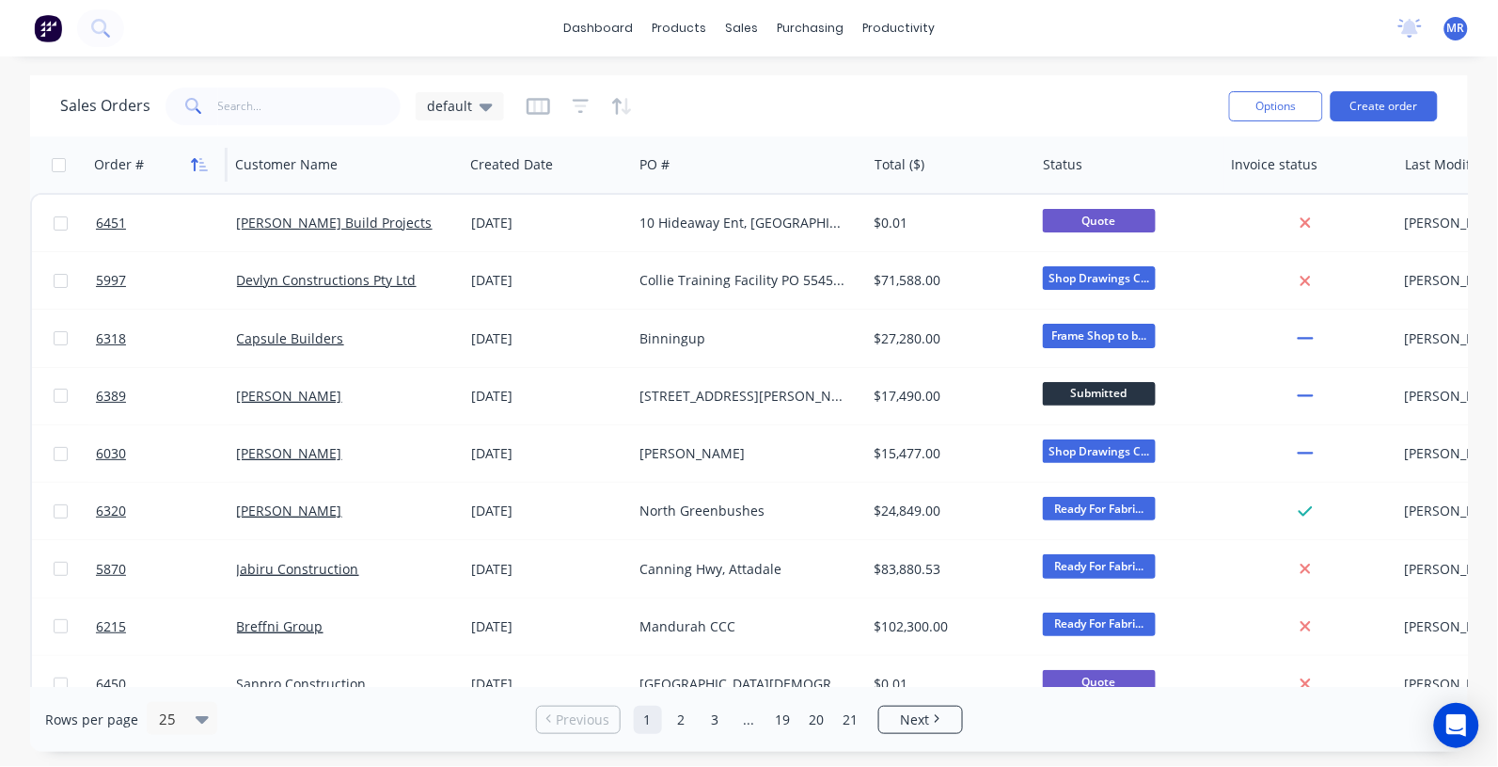
click at [191, 169] on icon "button" at bounding box center [199, 164] width 17 height 15
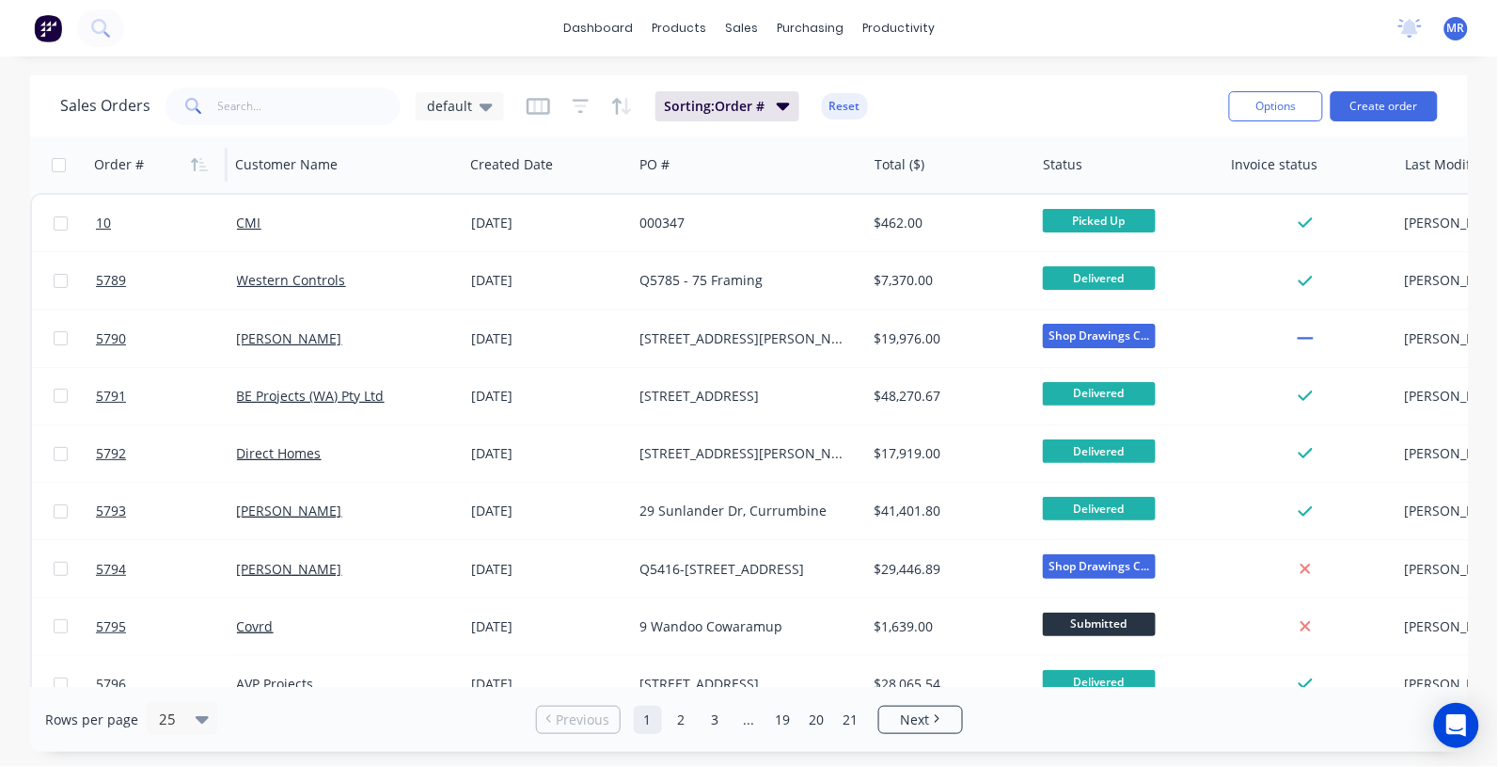
click at [198, 163] on icon "button" at bounding box center [199, 164] width 17 height 15
